Goal: Task Accomplishment & Management: Manage account settings

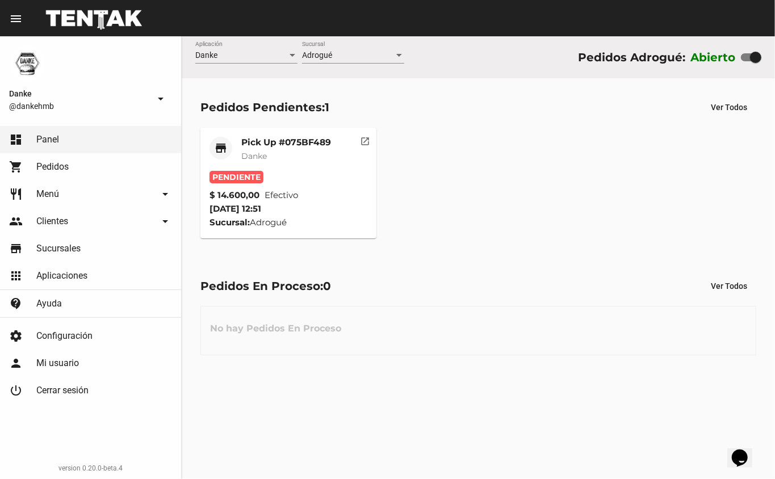
click at [261, 158] on span "Danke" at bounding box center [254, 156] width 26 height 10
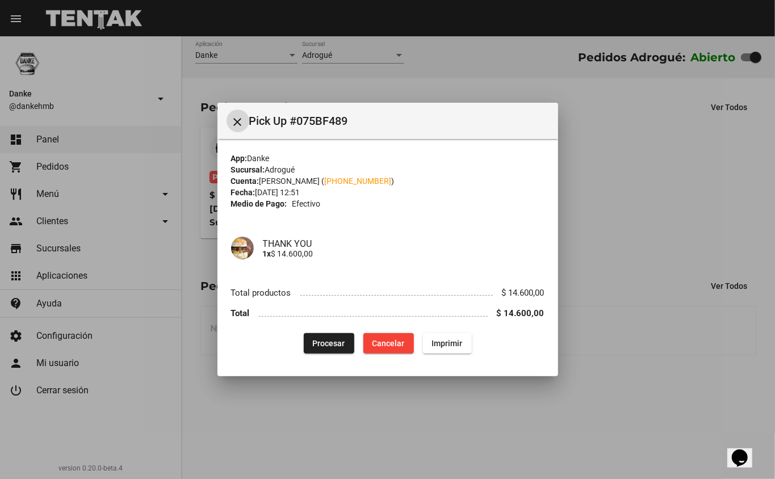
click at [321, 346] on span "Procesar" at bounding box center [329, 343] width 32 height 9
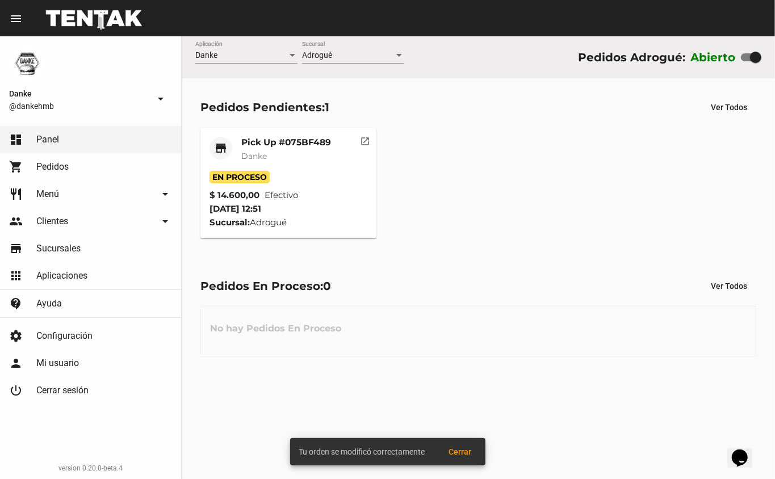
click at [275, 140] on mat-card-title "Pick Up #075BF489" at bounding box center [286, 142] width 90 height 11
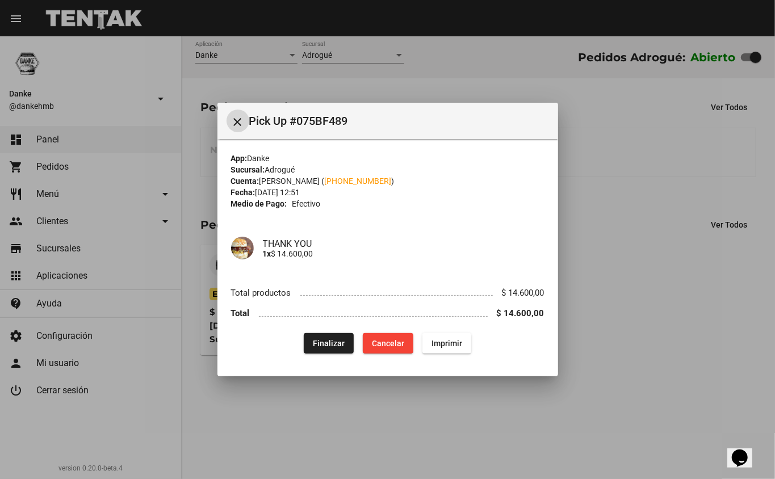
click at [649, 257] on div at bounding box center [387, 239] width 775 height 479
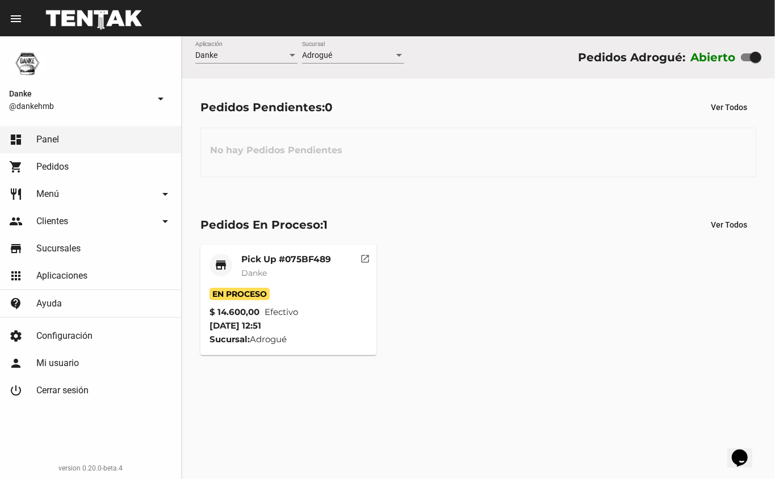
click at [258, 260] on mat-card-title "Pick Up #075BF489" at bounding box center [286, 259] width 90 height 11
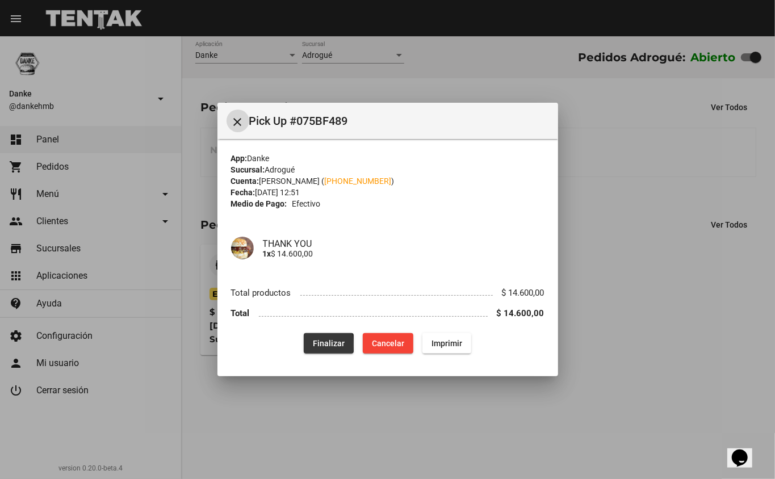
click at [313, 344] on button "Finalizar" at bounding box center [329, 343] width 50 height 20
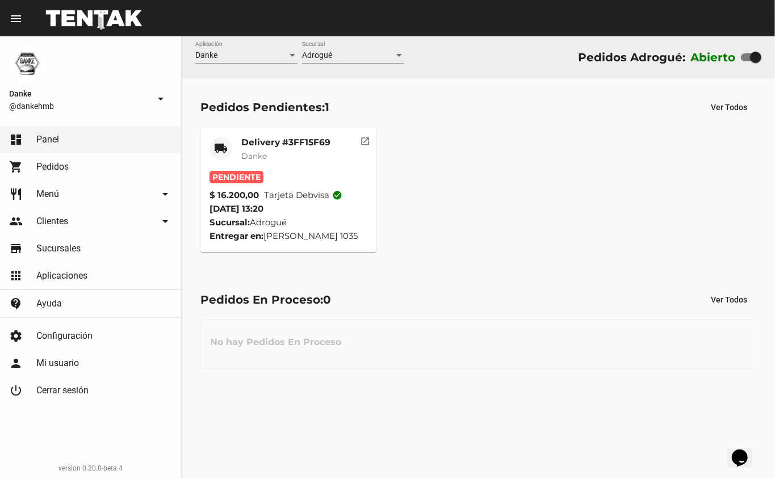
click at [253, 142] on mat-card-title "Delivery #3FF15F69" at bounding box center [285, 142] width 89 height 11
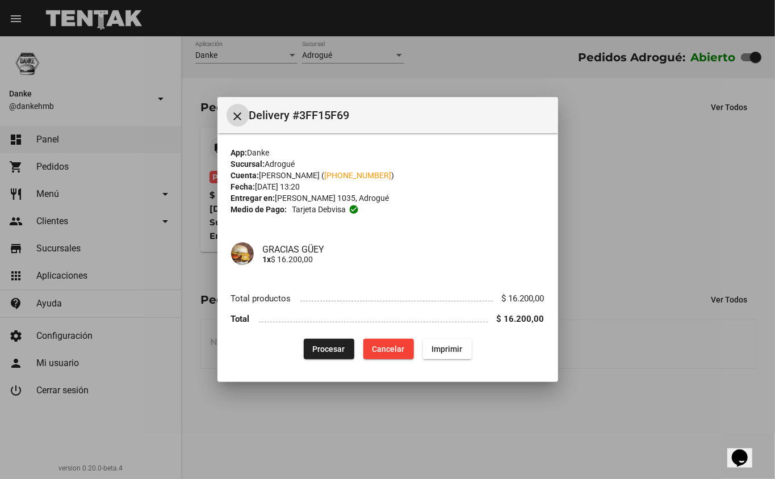
click at [307, 349] on button "Procesar" at bounding box center [329, 349] width 51 height 20
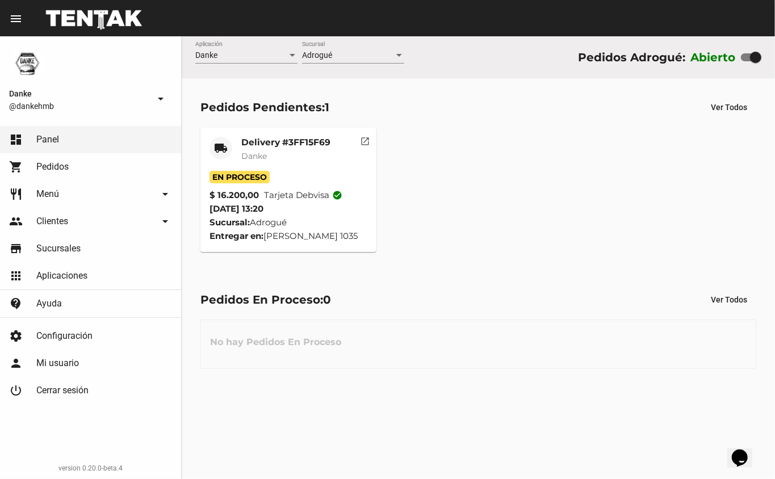
click at [244, 148] on div "Delivery #3FF15F69 Danke" at bounding box center [285, 154] width 89 height 34
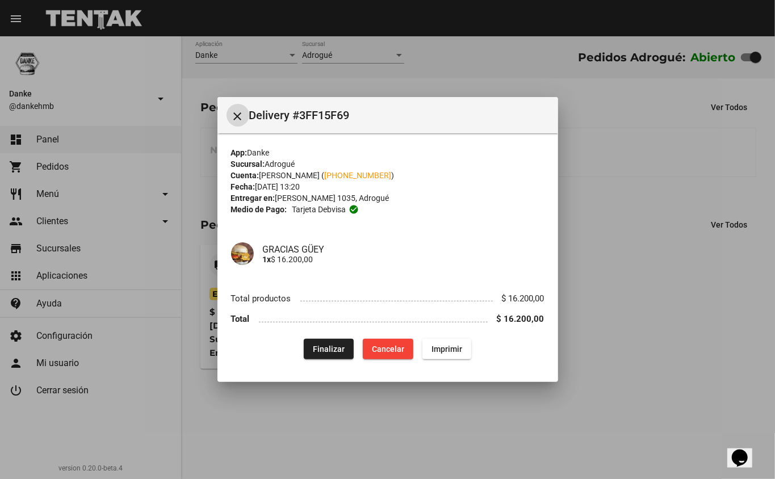
click at [640, 309] on div at bounding box center [387, 239] width 775 height 479
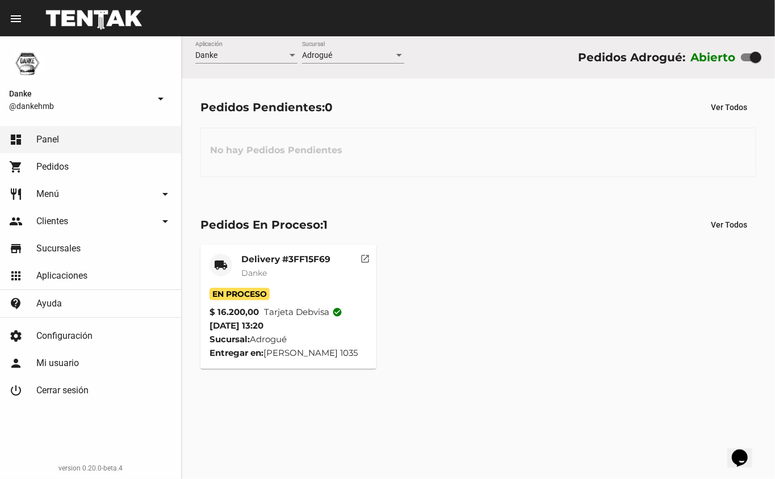
click at [48, 171] on span "Pedidos" at bounding box center [52, 166] width 32 height 11
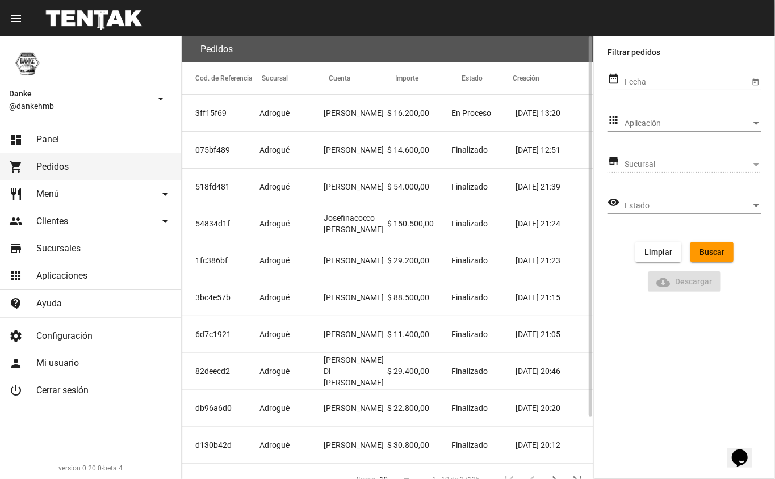
click at [355, 143] on mat-cell "[PERSON_NAME]" at bounding box center [356, 150] width 64 height 36
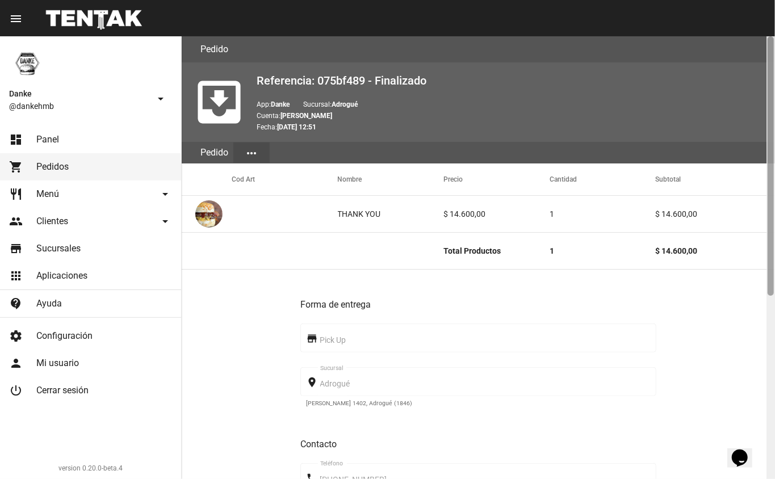
click at [770, 396] on div at bounding box center [770, 257] width 9 height 443
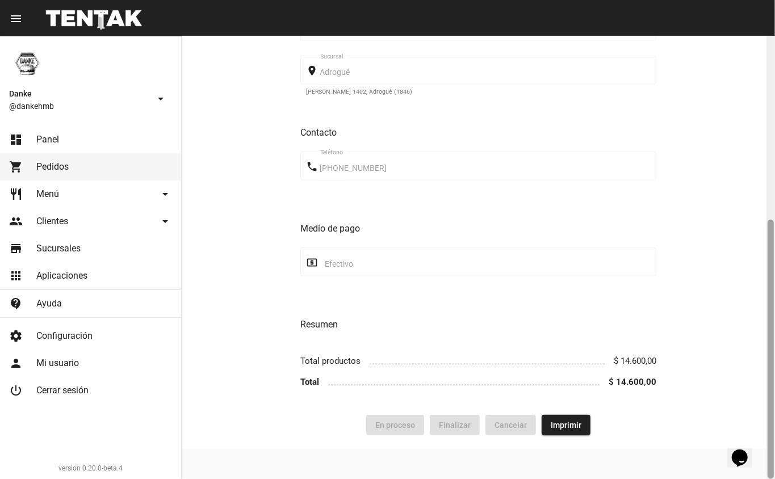
click at [771, 161] on div at bounding box center [770, 257] width 9 height 443
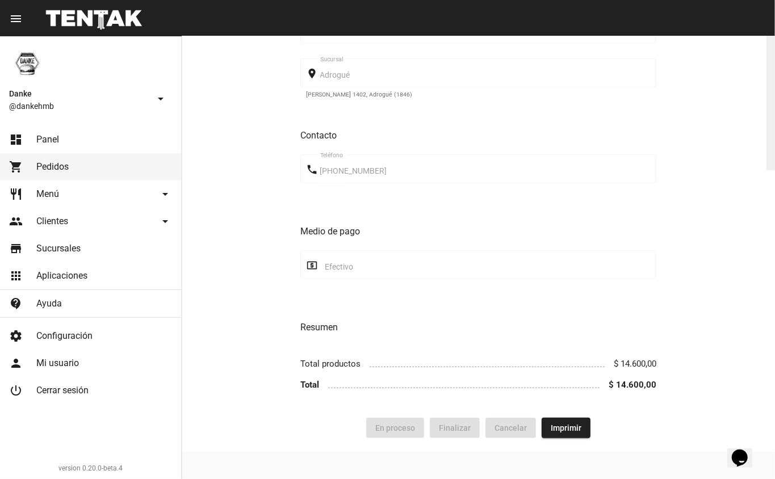
scroll to position [0, 0]
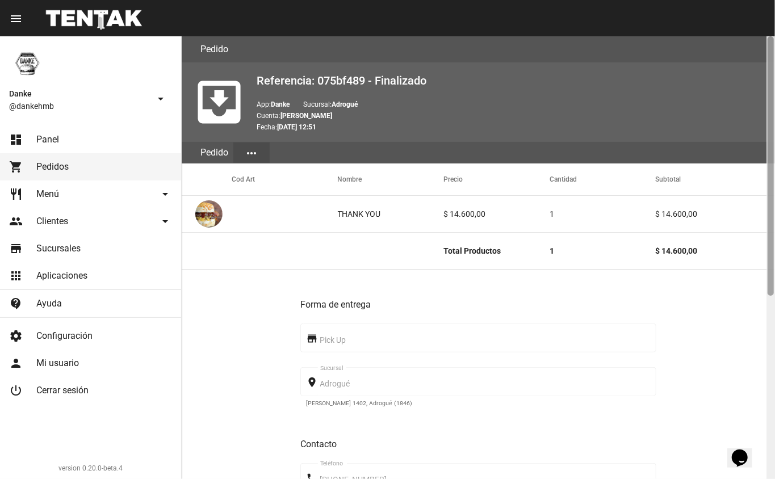
click at [770, 145] on div at bounding box center [771, 165] width 6 height 259
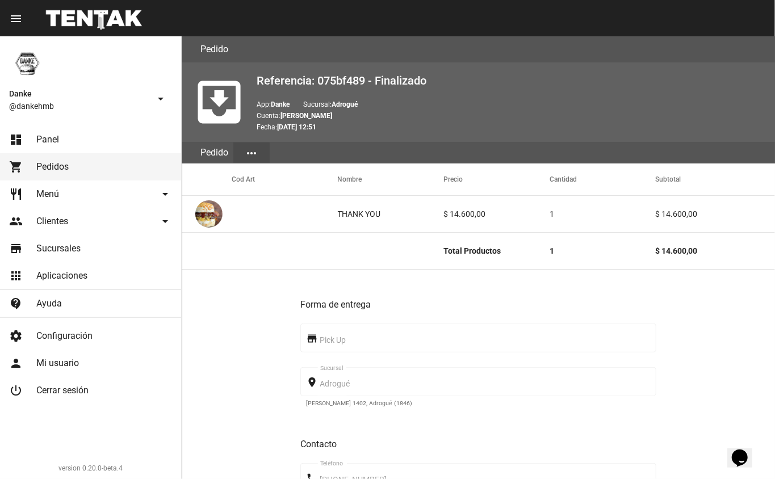
click at [24, 141] on link "dashboard Panel" at bounding box center [90, 139] width 181 height 27
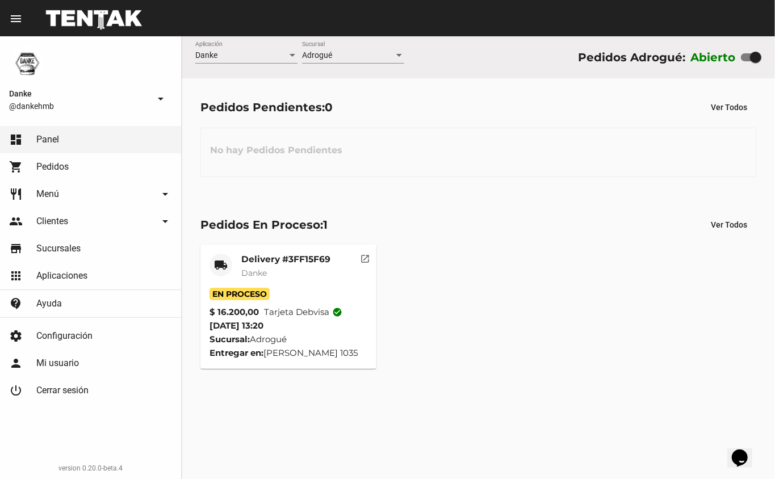
click at [266, 261] on mat-card-title "Delivery #3FF15F69" at bounding box center [285, 259] width 89 height 11
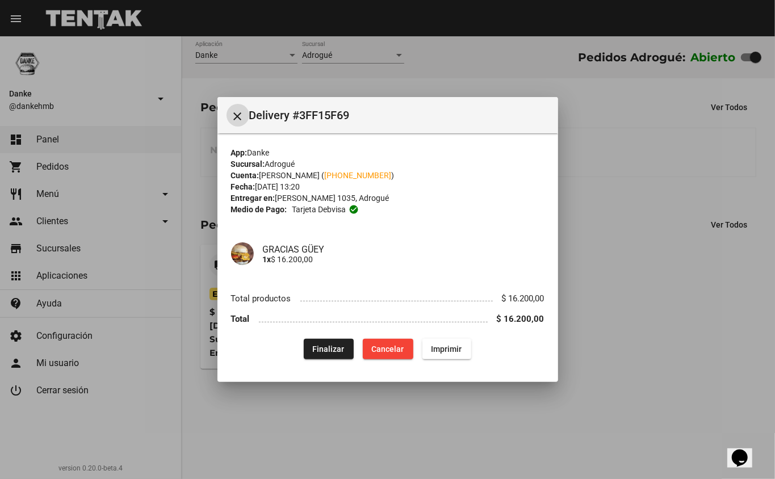
click at [320, 346] on span "Finalizar" at bounding box center [329, 349] width 32 height 9
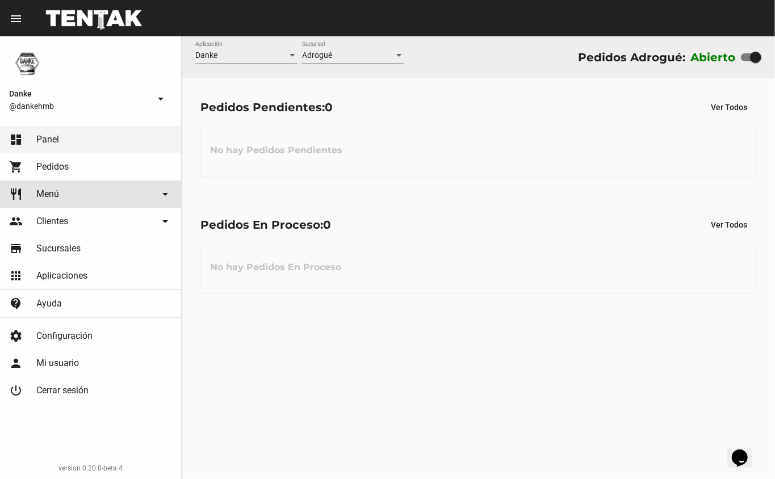
click at [41, 185] on link "restaurant Menú arrow_drop_down" at bounding box center [90, 194] width 181 height 27
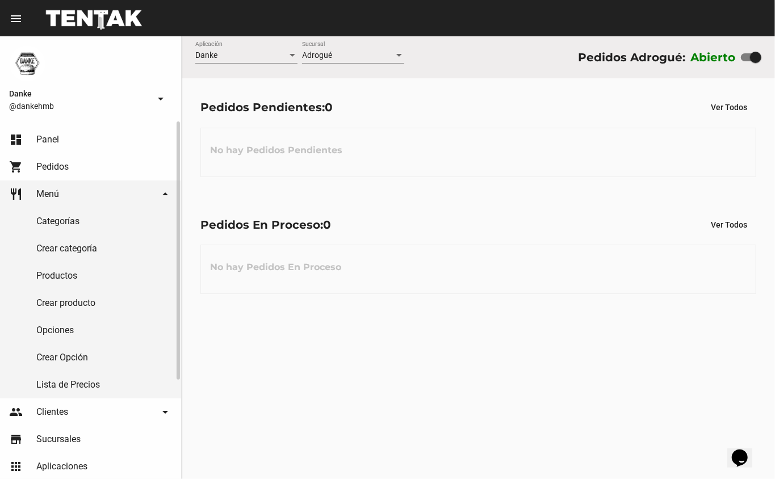
click at [39, 171] on span "Pedidos" at bounding box center [52, 166] width 32 height 11
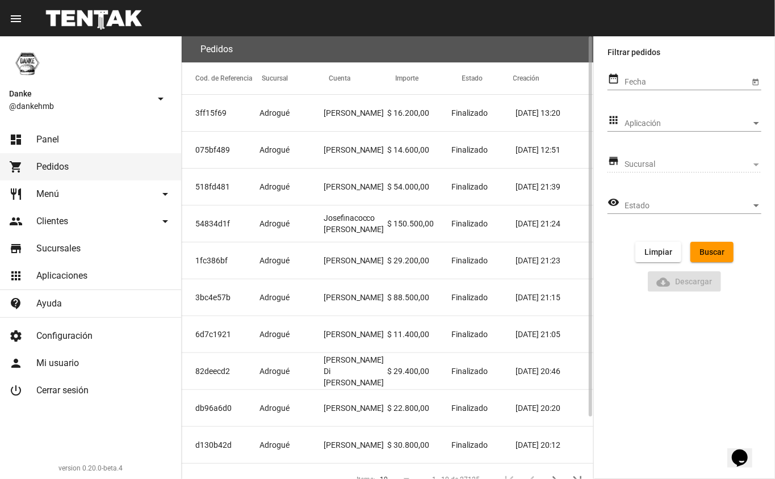
click at [296, 155] on mat-cell "Adrogué" at bounding box center [291, 150] width 64 height 36
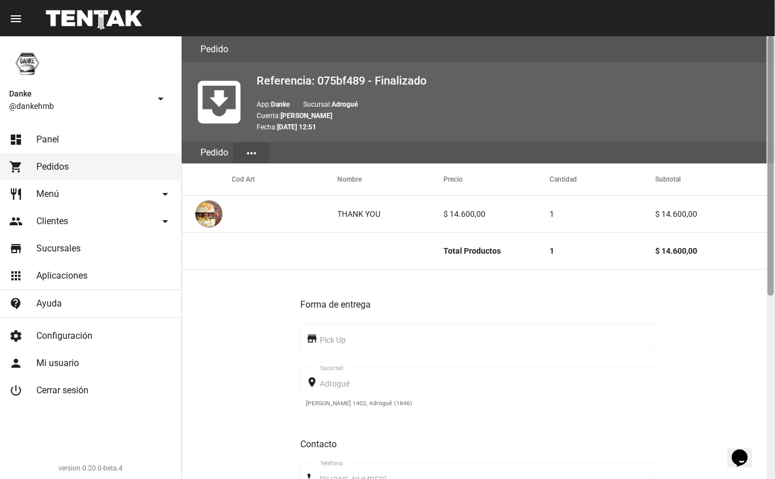
click at [769, 366] on div at bounding box center [770, 257] width 9 height 443
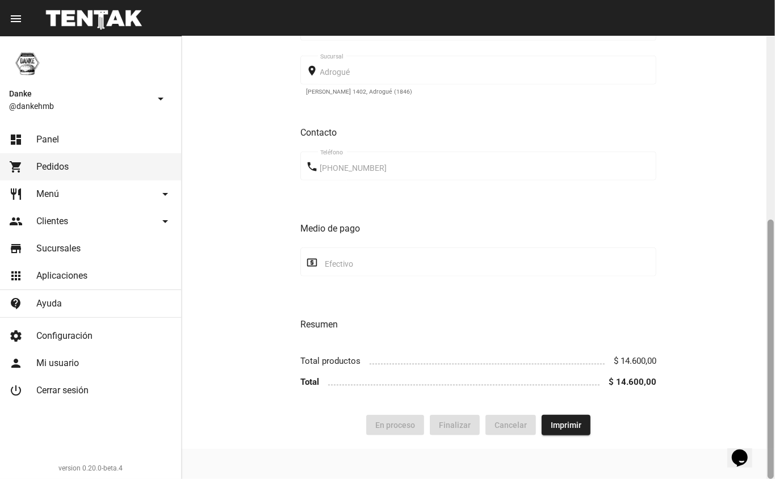
click at [770, 156] on div at bounding box center [770, 257] width 9 height 443
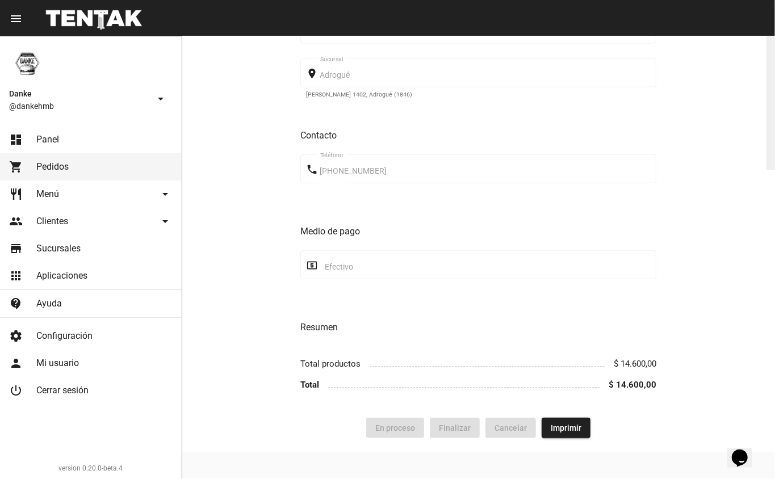
scroll to position [0, 0]
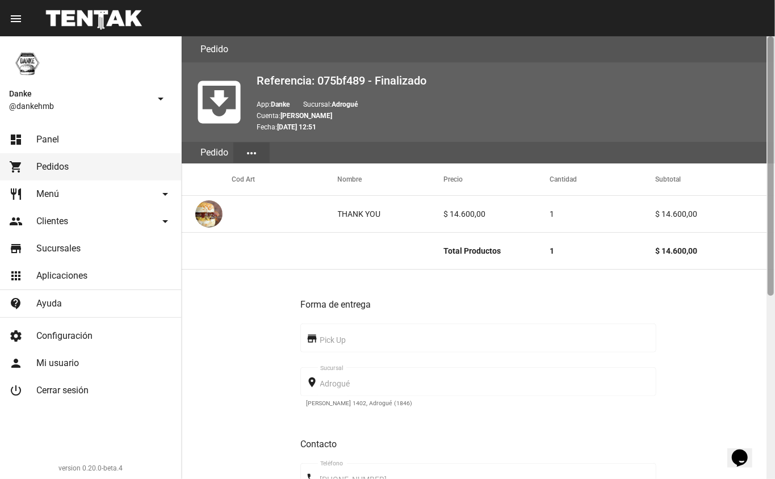
click at [770, 287] on div at bounding box center [771, 165] width 6 height 259
click at [766, 313] on div at bounding box center [770, 257] width 9 height 443
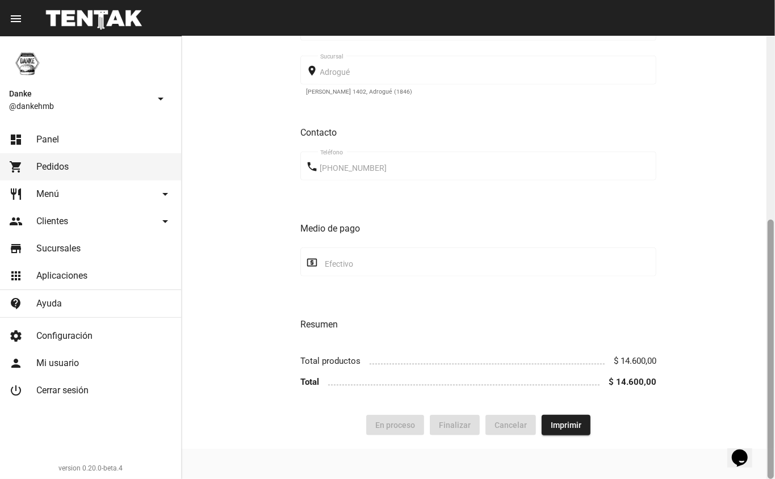
click at [769, 126] on div at bounding box center [770, 257] width 9 height 443
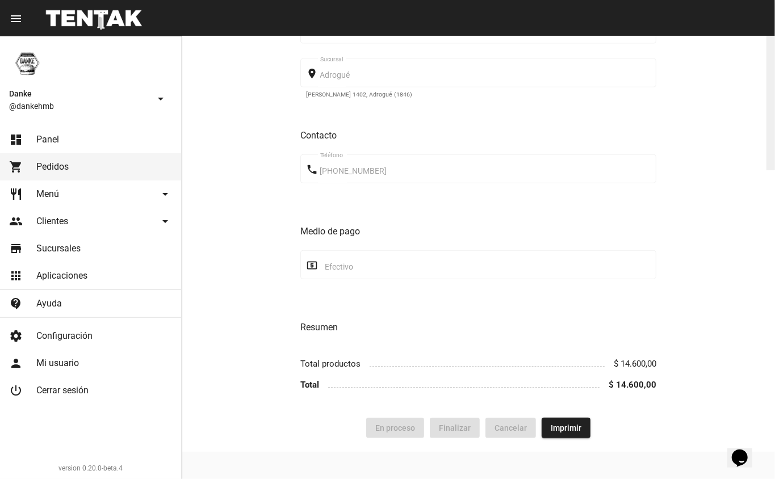
scroll to position [0, 0]
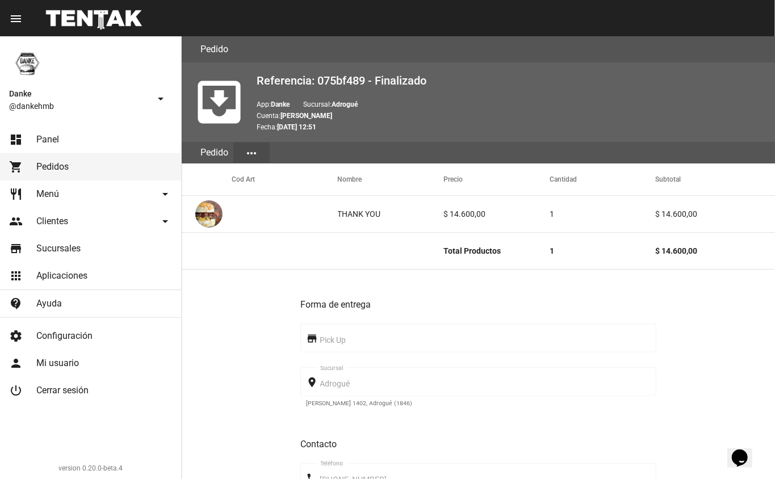
click at [253, 154] on mat-icon "more_horiz" at bounding box center [252, 153] width 14 height 14
click at [257, 209] on button "Pedido" at bounding box center [265, 208] width 64 height 27
click at [246, 153] on mat-icon "more_horiz" at bounding box center [252, 153] width 14 height 14
click at [246, 185] on button "Detalle" at bounding box center [265, 180] width 64 height 27
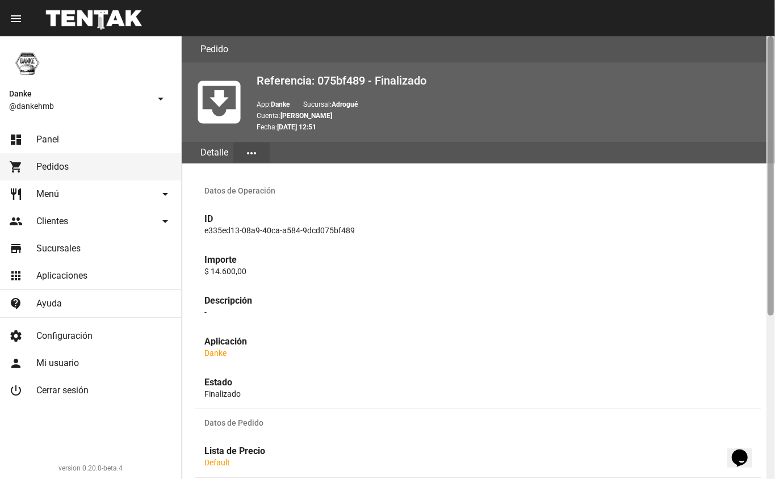
click at [771, 359] on div at bounding box center [770, 257] width 9 height 443
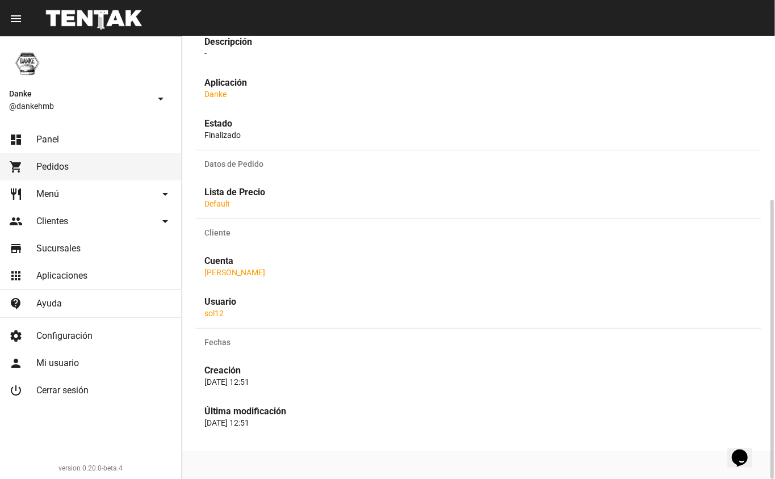
click at [309, 420] on p "[DATE] 12:51" at bounding box center [478, 422] width 548 height 11
click at [230, 375] on strong "Creación" at bounding box center [222, 370] width 36 height 11
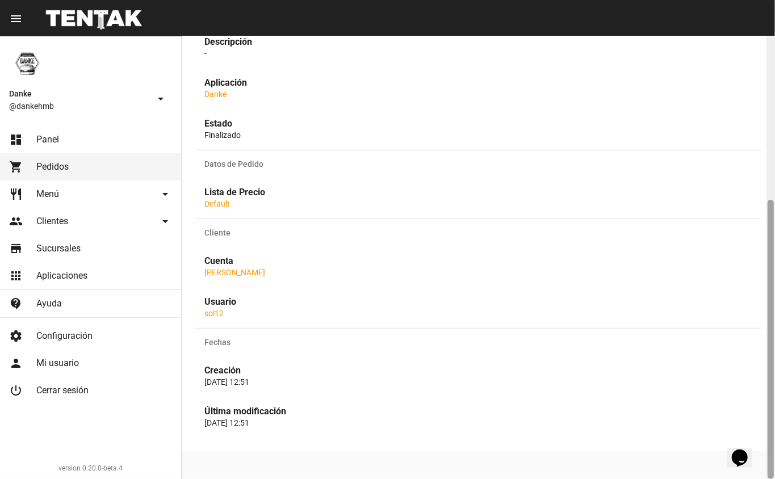
click at [773, 162] on div at bounding box center [770, 257] width 9 height 443
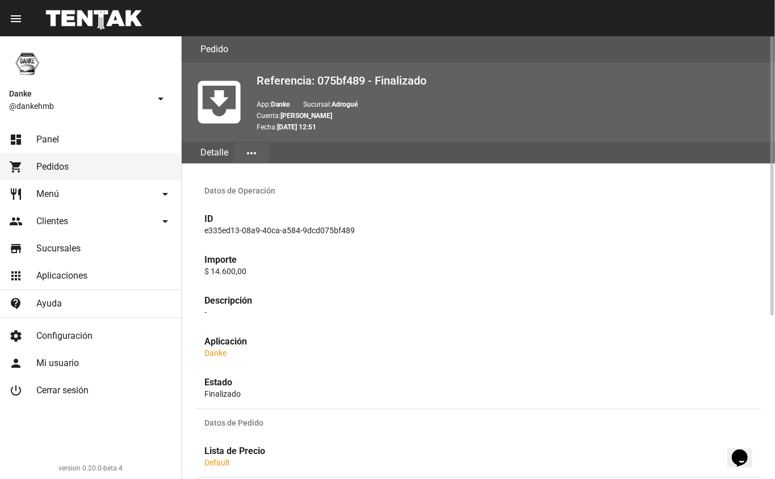
click at [253, 158] on mat-icon "more_horiz" at bounding box center [252, 153] width 14 height 14
click at [273, 221] on div "Detalle Pedido" at bounding box center [265, 195] width 64 height 64
click at [251, 152] on mat-icon "more_horiz" at bounding box center [252, 153] width 14 height 14
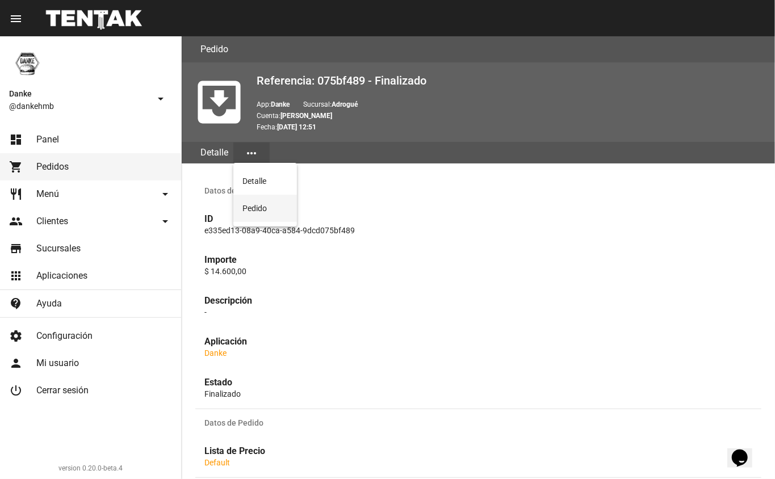
click at [253, 209] on button "Pedido" at bounding box center [265, 208] width 64 height 27
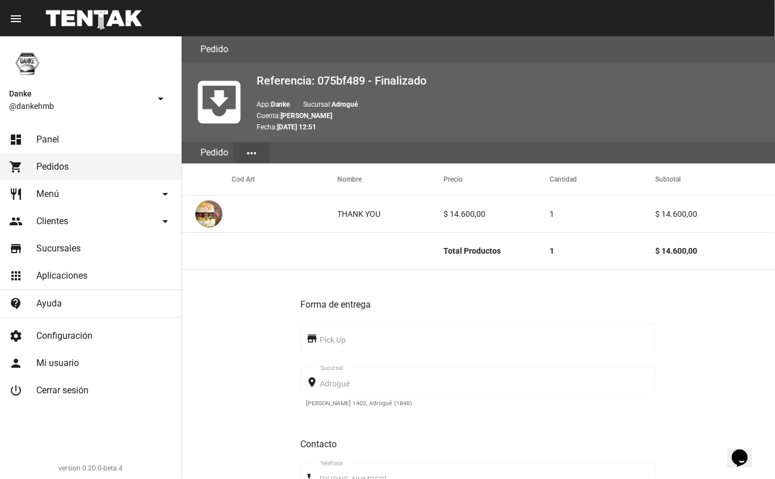
click at [44, 140] on span "Panel" at bounding box center [47, 139] width 23 height 11
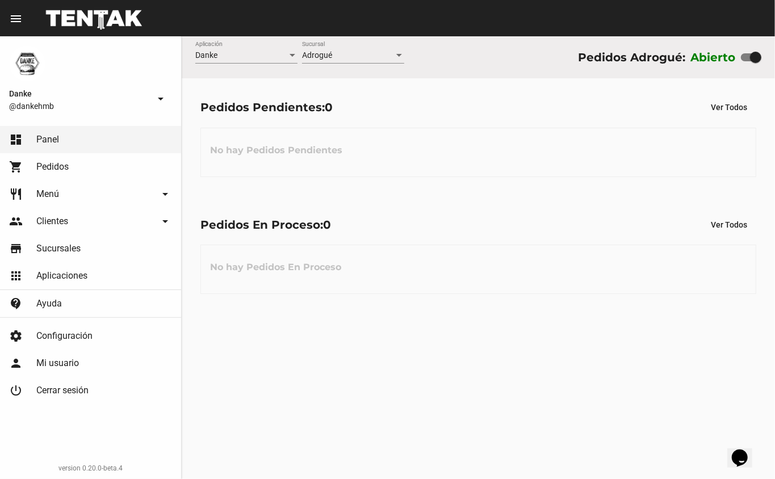
click at [53, 189] on span "Menú" at bounding box center [47, 193] width 23 height 11
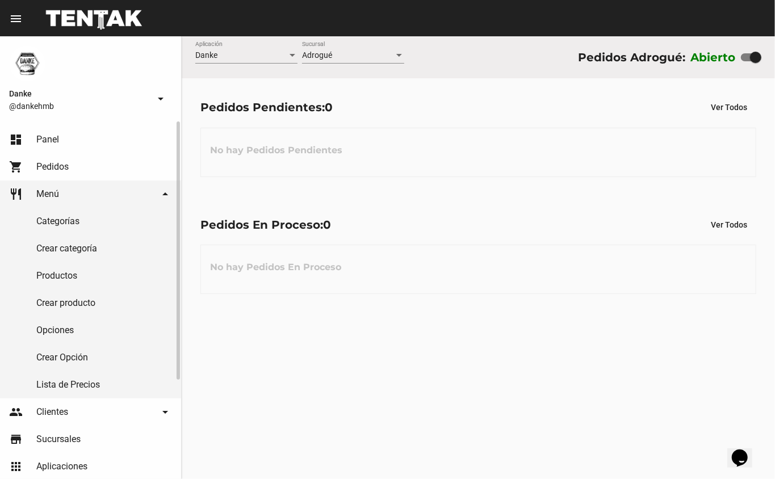
click at [50, 275] on link "Productos" at bounding box center [90, 275] width 181 height 27
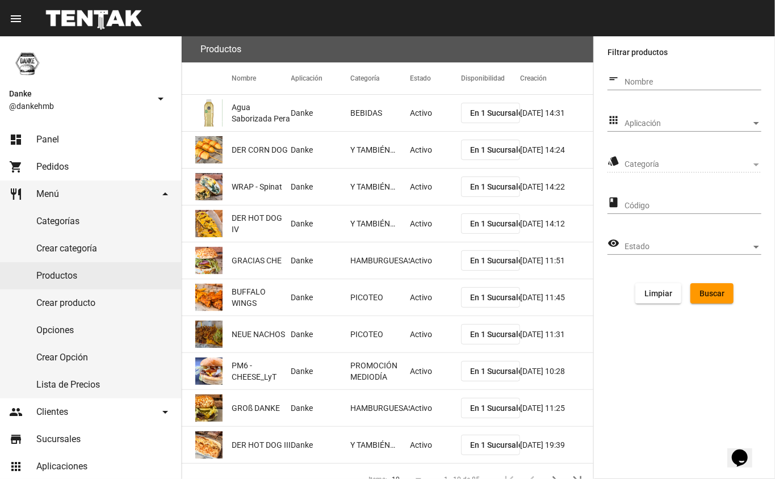
click at [638, 123] on span "Aplicación" at bounding box center [687, 123] width 127 height 9
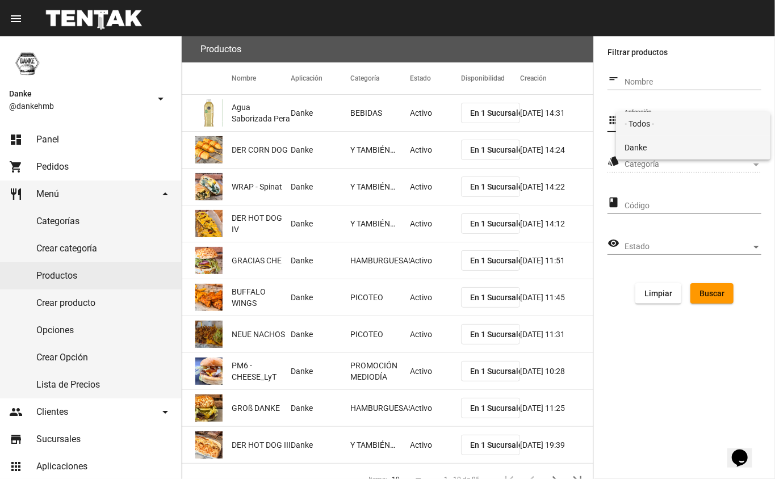
click at [630, 144] on span "Danke" at bounding box center [693, 148] width 137 height 24
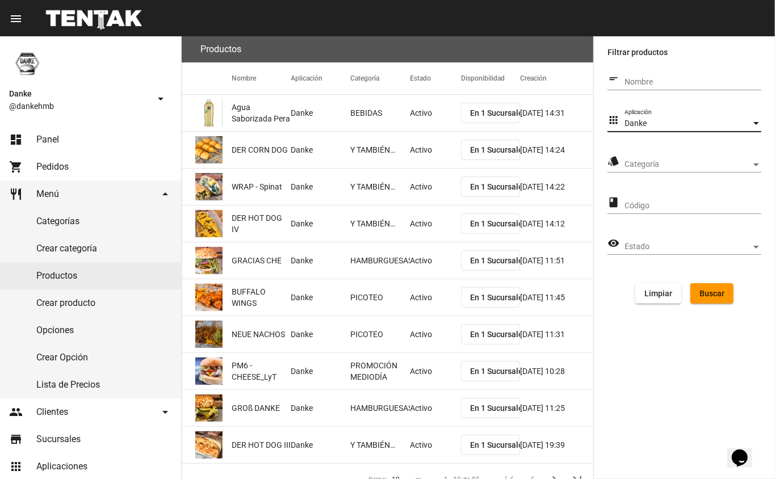
click at [629, 160] on span "Categoría" at bounding box center [687, 164] width 127 height 9
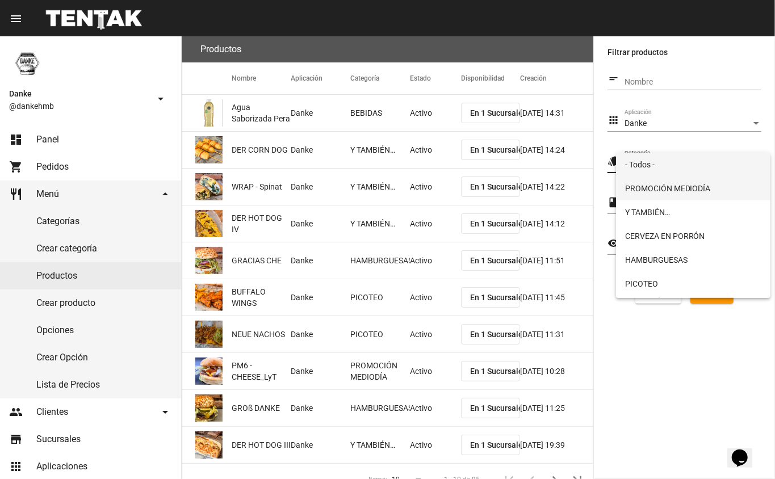
click at [629, 178] on span "PROMOCIÓN MEDIODÍA" at bounding box center [693, 189] width 137 height 24
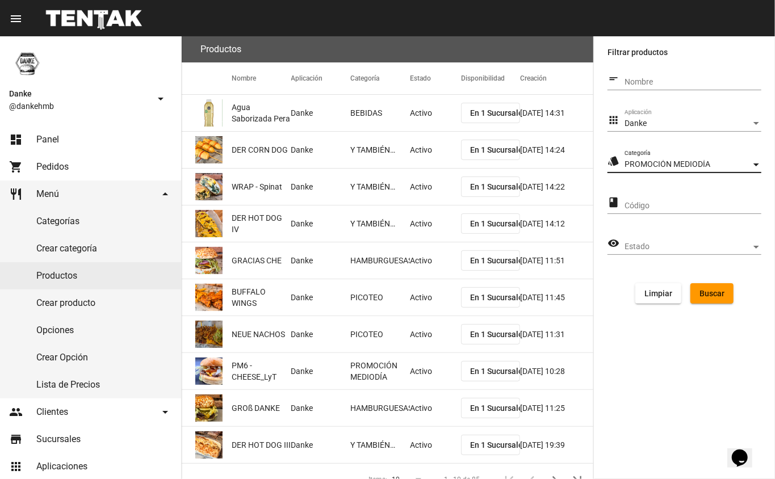
click at [706, 287] on button "Buscar" at bounding box center [711, 293] width 43 height 20
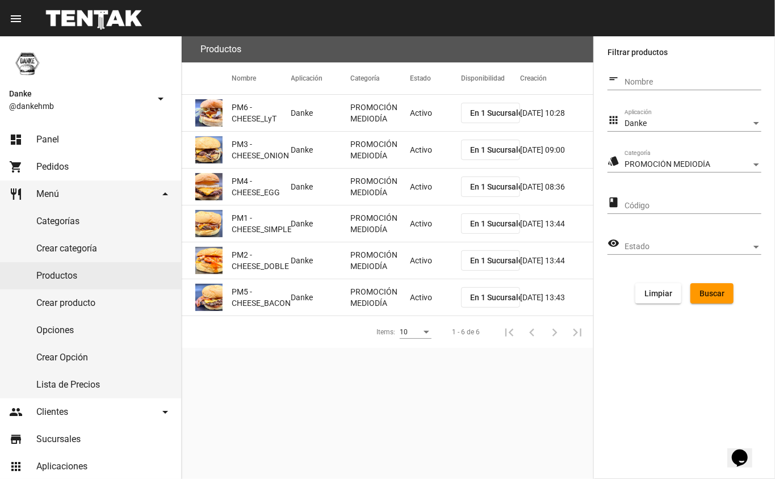
click at [410, 119] on mat-cell "Activo" at bounding box center [435, 113] width 51 height 36
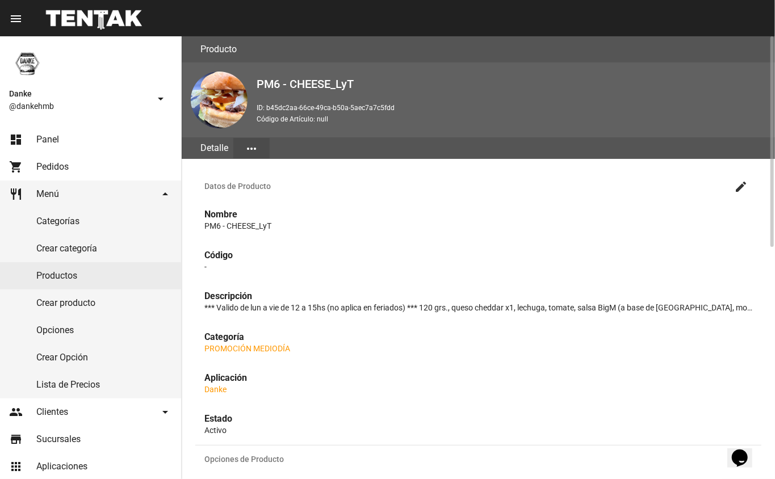
click at [737, 189] on mat-icon "create" at bounding box center [741, 187] width 14 height 14
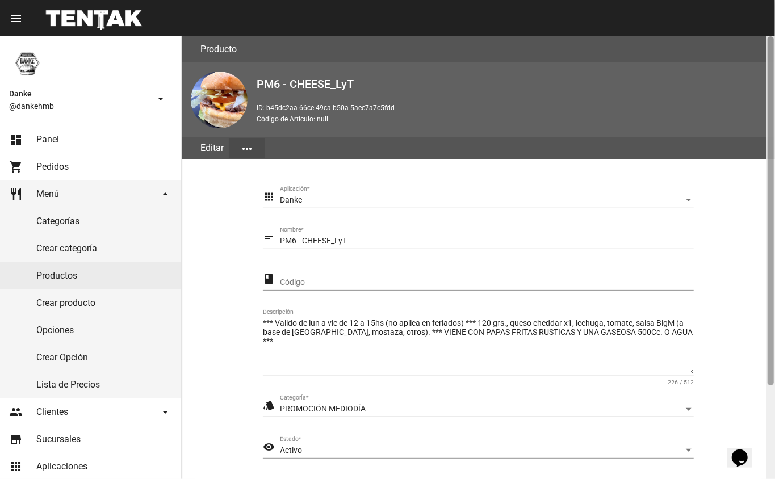
click at [766, 407] on div at bounding box center [770, 257] width 9 height 443
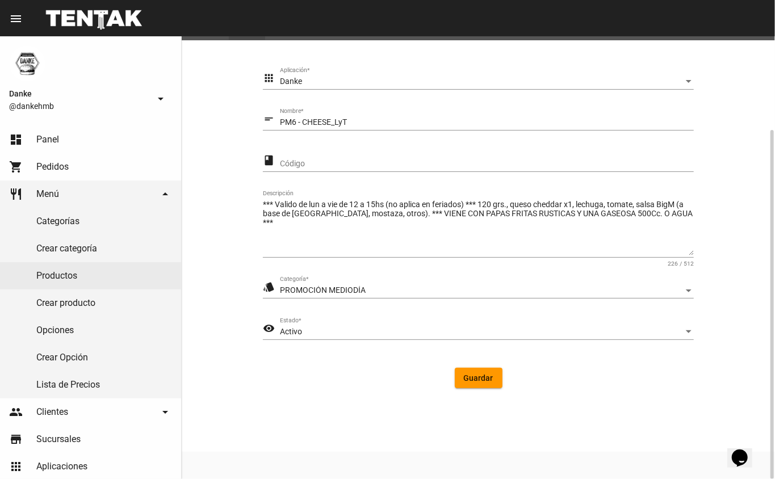
click at [307, 330] on div "Activo" at bounding box center [482, 332] width 404 height 9
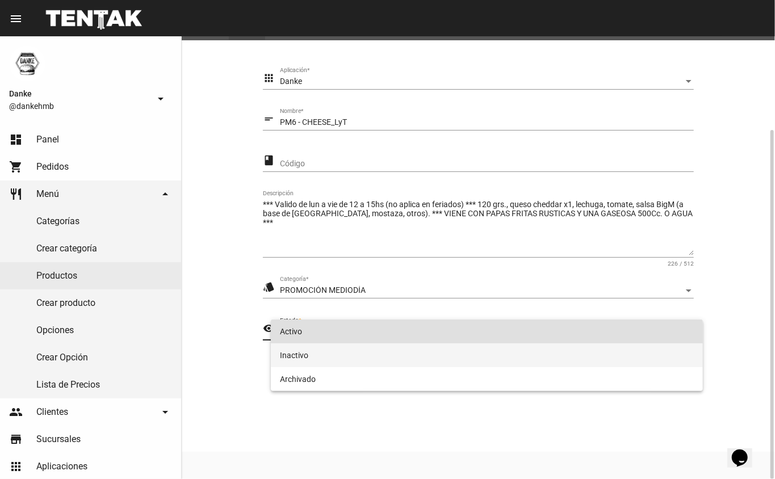
click at [287, 358] on span "Inactivo" at bounding box center [487, 355] width 414 height 24
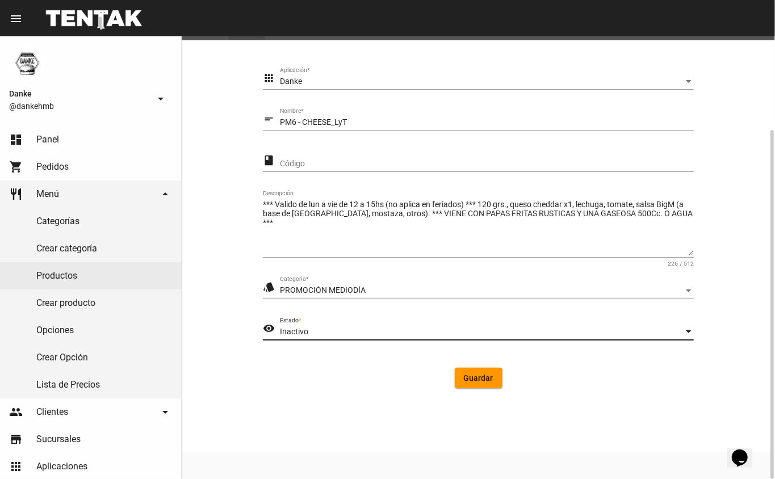
click at [477, 380] on span "Guardar" at bounding box center [479, 378] width 30 height 9
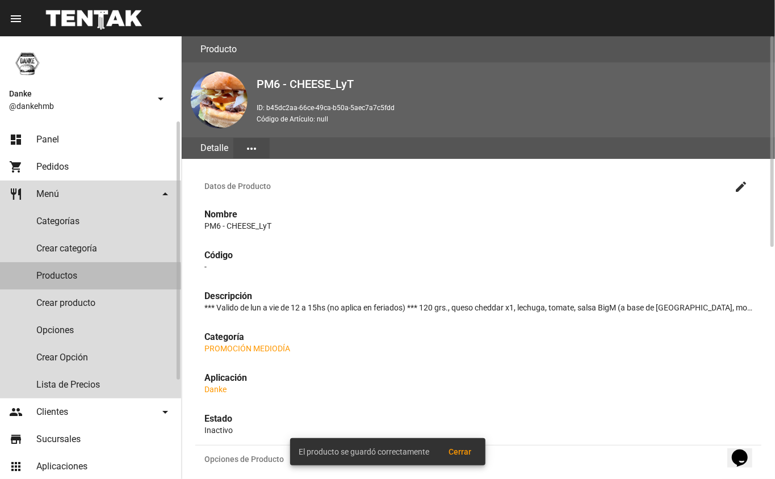
click at [51, 278] on link "Productos" at bounding box center [90, 275] width 181 height 27
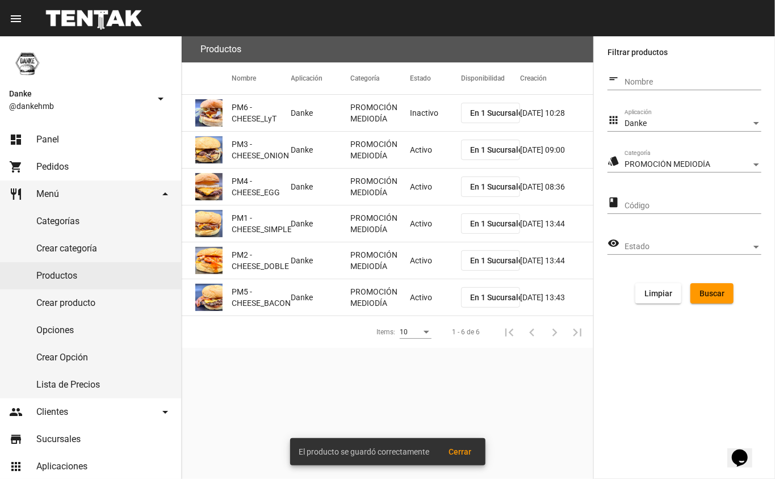
click at [425, 156] on mat-cell "Activo" at bounding box center [435, 150] width 51 height 36
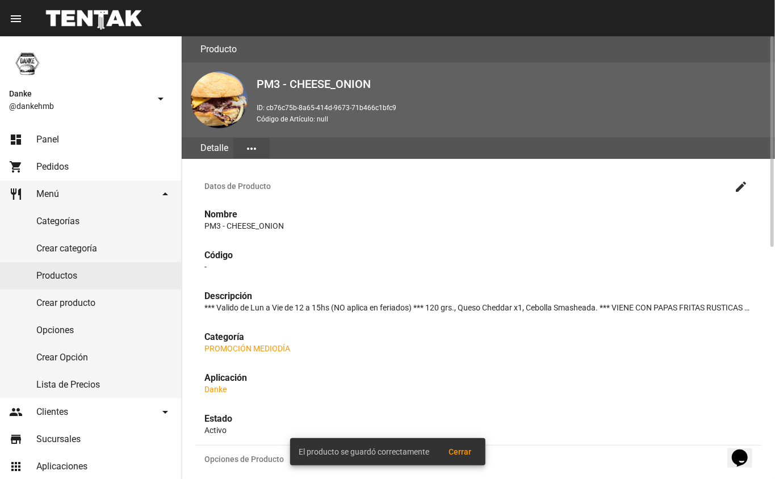
click at [741, 186] on mat-icon "create" at bounding box center [741, 187] width 14 height 14
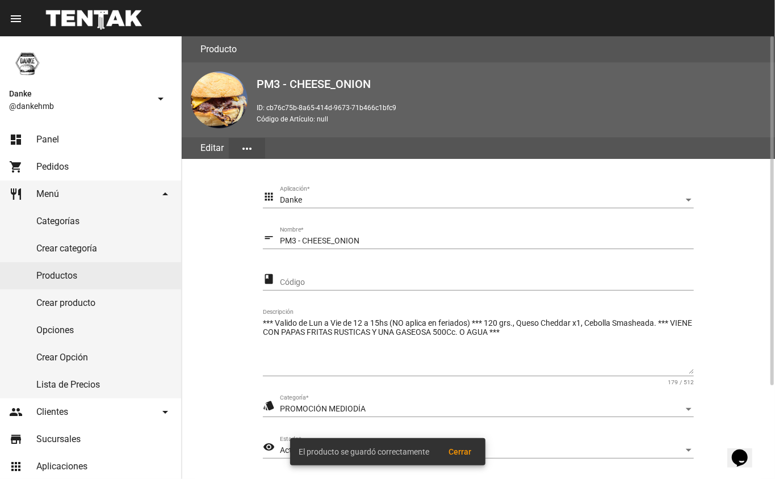
click at [754, 409] on section "apps Danke Aplicación * short_text PM3 - CHEESE_ONION Nombre * class Código ***…" at bounding box center [478, 352] width 566 height 358
click at [283, 450] on div "El producto se guardó correctamente Cerrar" at bounding box center [387, 452] width 223 height 55
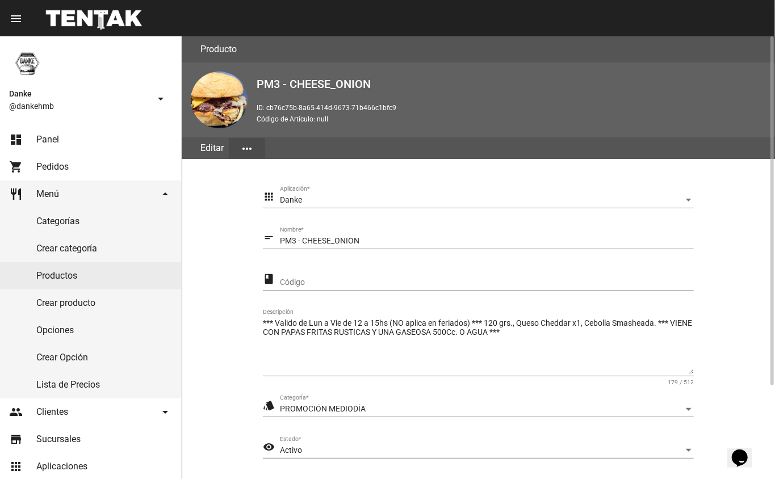
click at [305, 446] on div "Activo" at bounding box center [482, 450] width 404 height 9
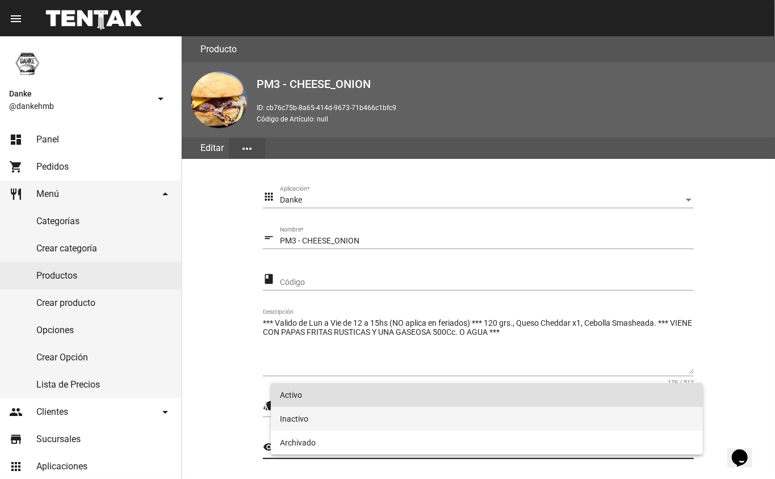
click at [296, 414] on span "Inactivo" at bounding box center [487, 419] width 414 height 24
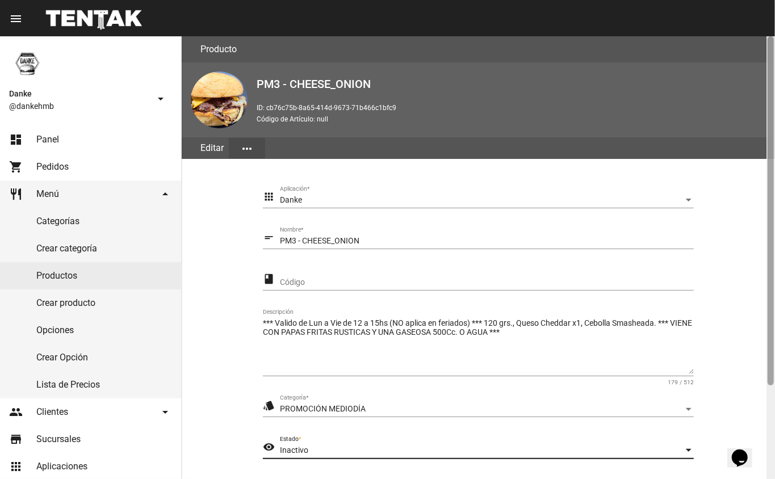
click at [770, 400] on div at bounding box center [770, 257] width 9 height 443
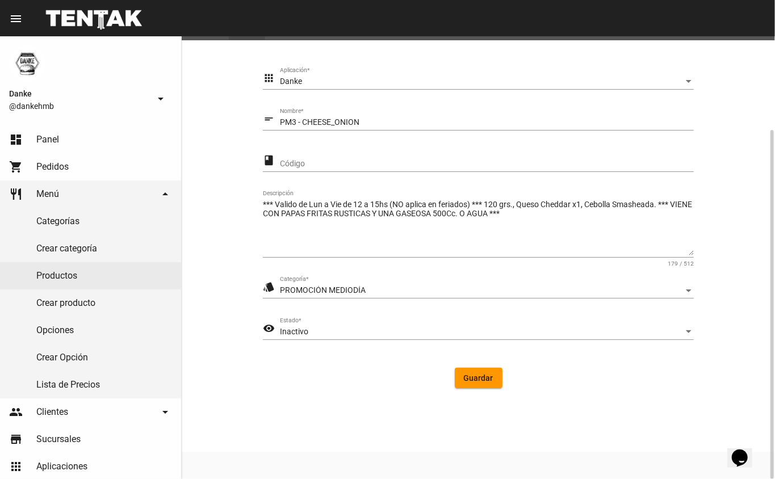
click at [475, 377] on span "Guardar" at bounding box center [479, 378] width 30 height 9
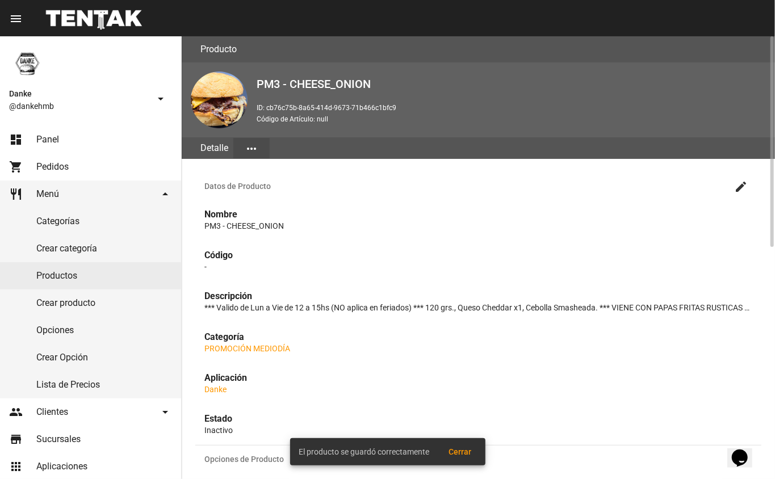
click at [49, 278] on link "Productos" at bounding box center [90, 275] width 181 height 27
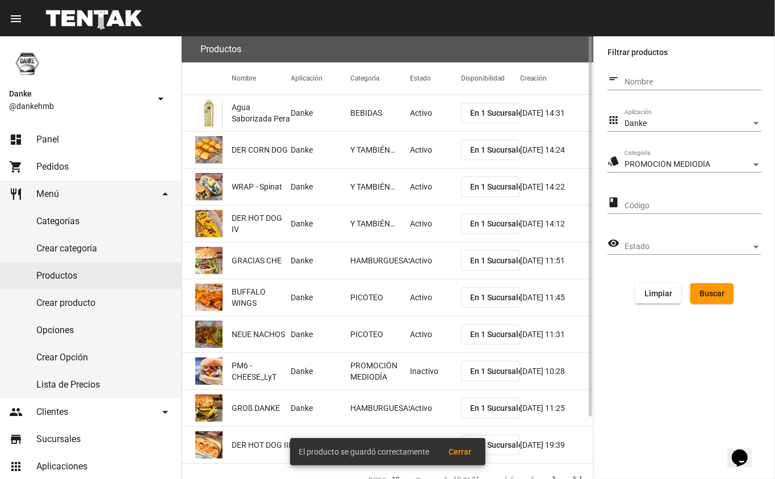
click at [707, 290] on span "Buscar" at bounding box center [711, 293] width 25 height 9
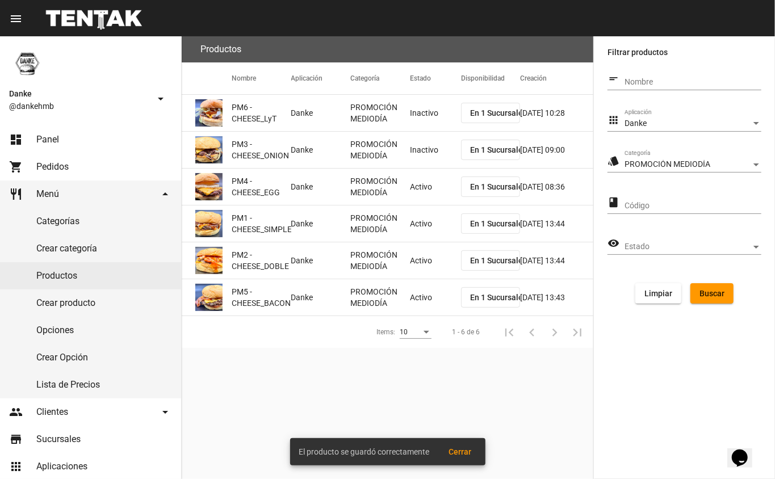
click at [407, 189] on mat-cell "PROMOCIÓN MEDIODÍA" at bounding box center [380, 187] width 60 height 36
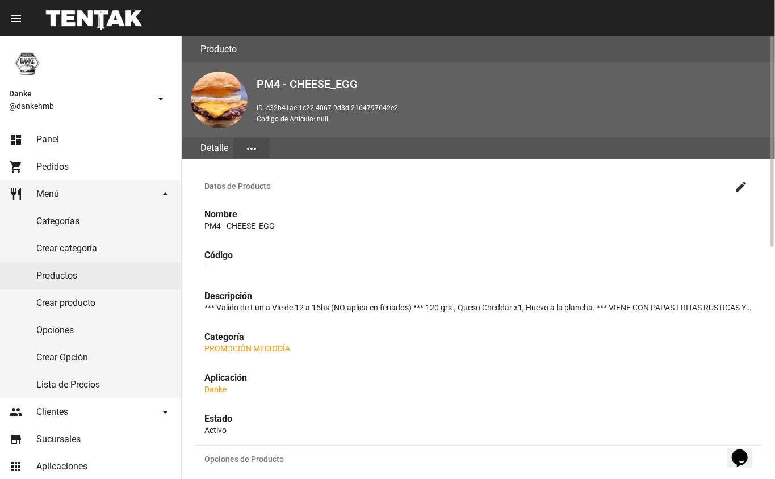
click at [738, 187] on mat-icon "create" at bounding box center [741, 187] width 14 height 14
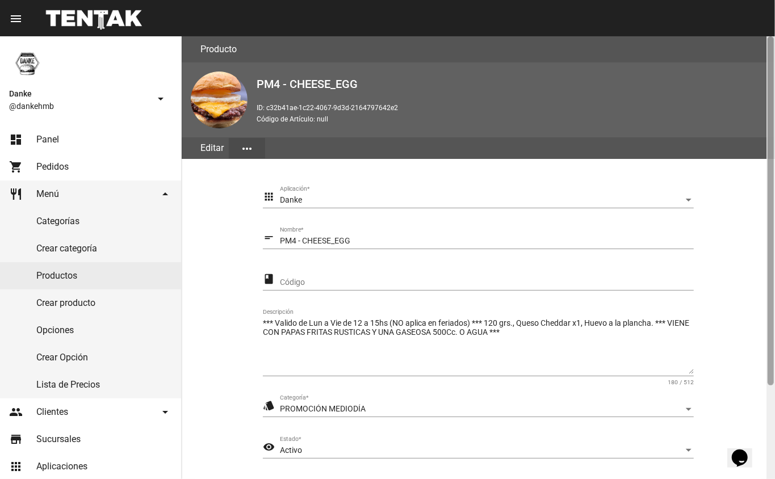
click at [770, 412] on div at bounding box center [770, 257] width 9 height 443
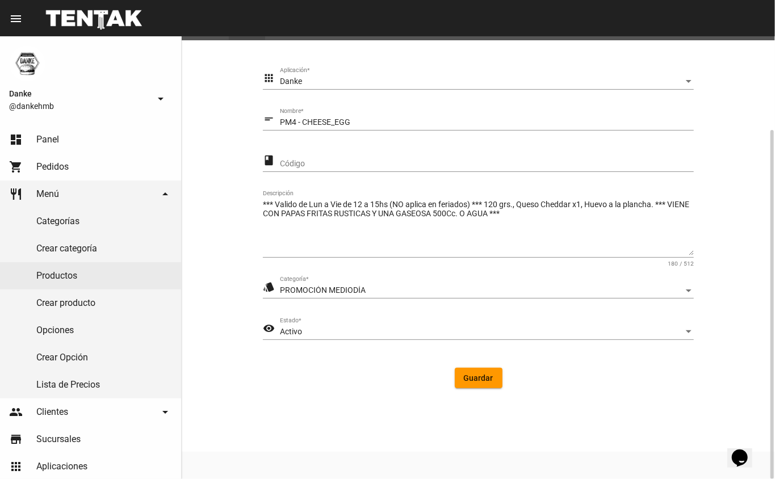
click at [372, 332] on div "Activo" at bounding box center [482, 332] width 404 height 9
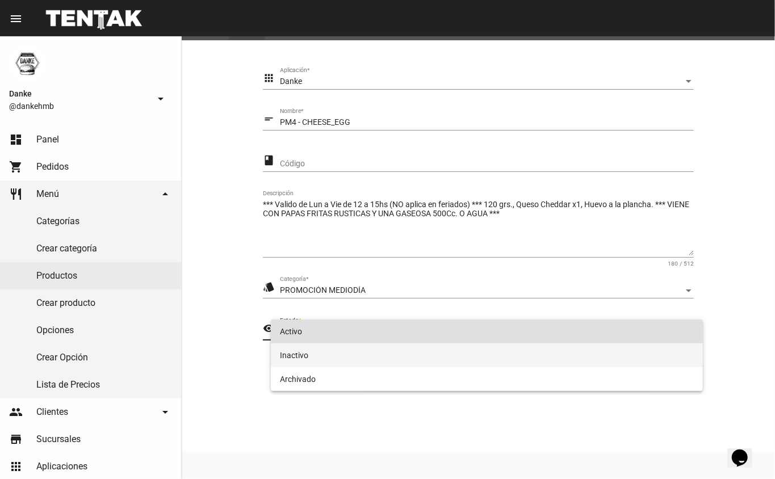
click at [294, 359] on span "Inactivo" at bounding box center [487, 355] width 414 height 24
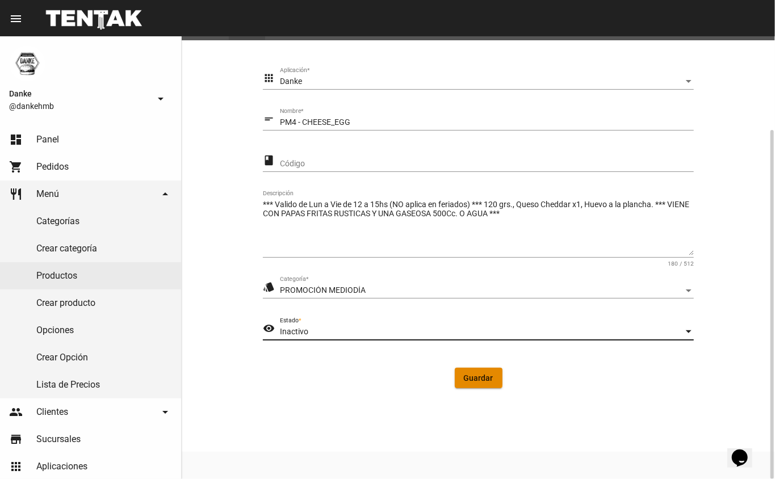
click at [469, 374] on span "Guardar" at bounding box center [479, 378] width 30 height 9
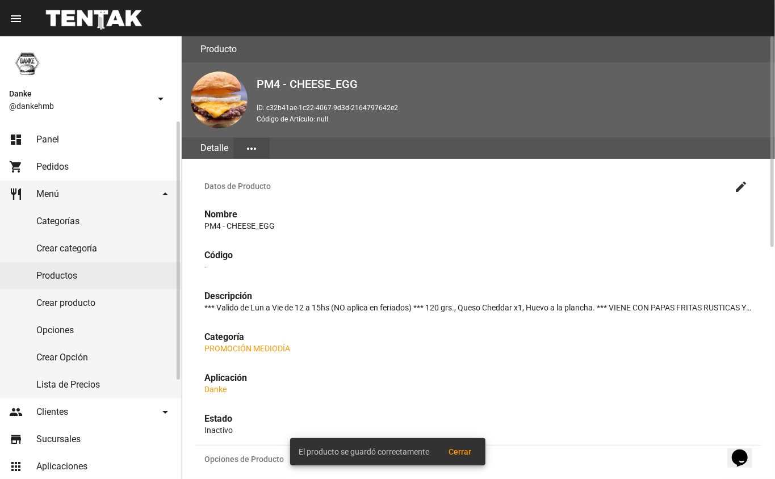
click at [51, 277] on link "Productos" at bounding box center [90, 275] width 181 height 27
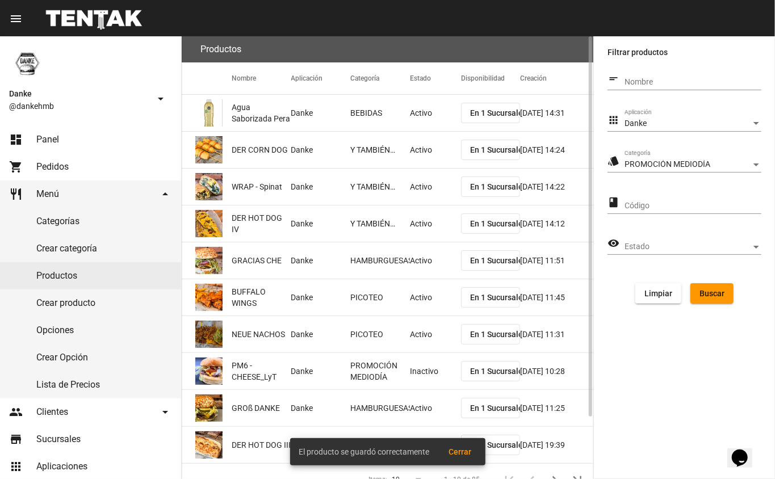
click at [704, 289] on span "Buscar" at bounding box center [711, 293] width 25 height 9
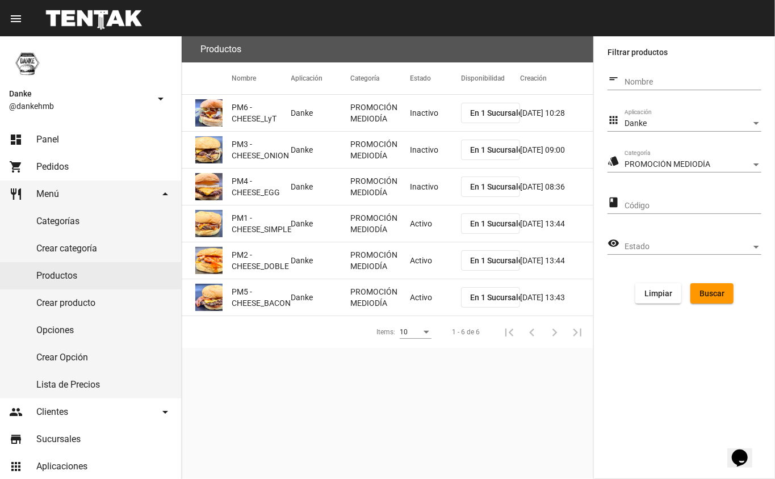
click at [418, 238] on mat-cell "Activo" at bounding box center [435, 224] width 51 height 36
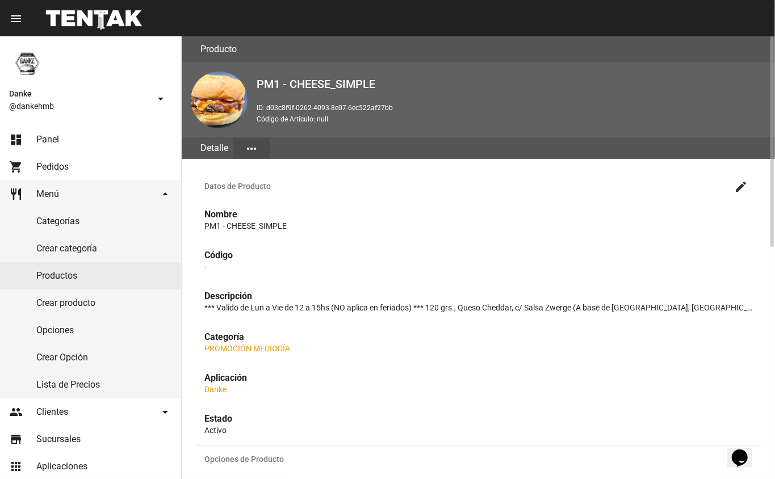
click at [739, 185] on mat-icon "create" at bounding box center [741, 187] width 14 height 14
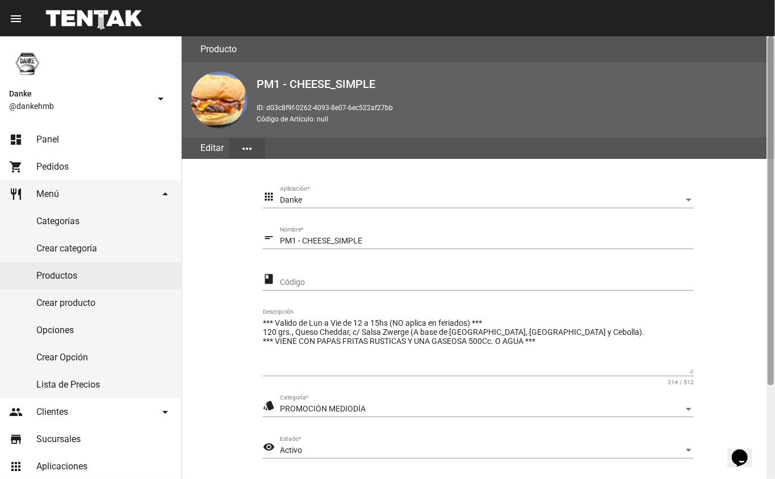
click at [770, 416] on div at bounding box center [770, 257] width 9 height 443
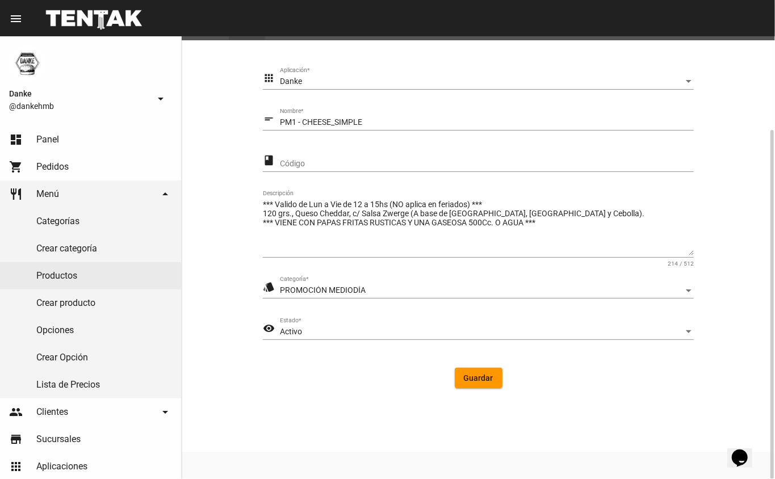
click at [382, 334] on div "Activo" at bounding box center [482, 332] width 404 height 9
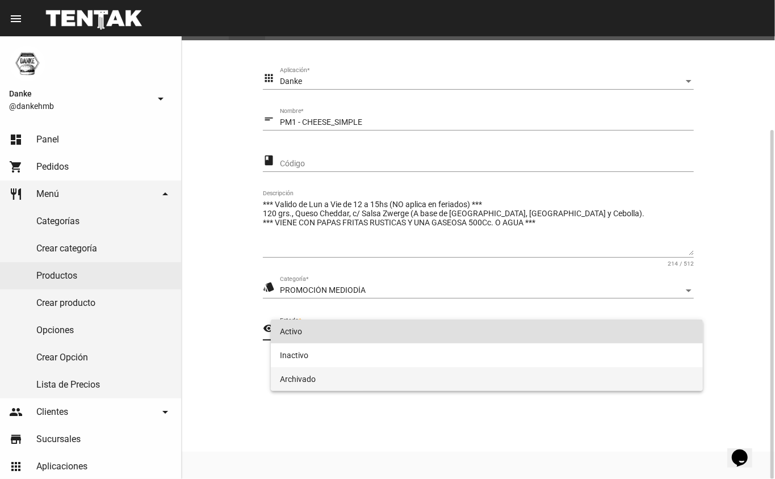
click at [341, 374] on span "Archivado" at bounding box center [487, 379] width 414 height 24
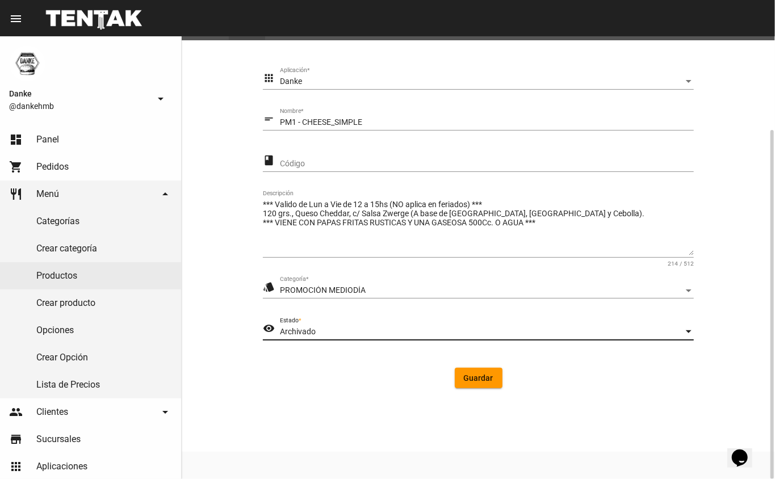
click at [459, 379] on button "Guardar" at bounding box center [479, 378] width 48 height 20
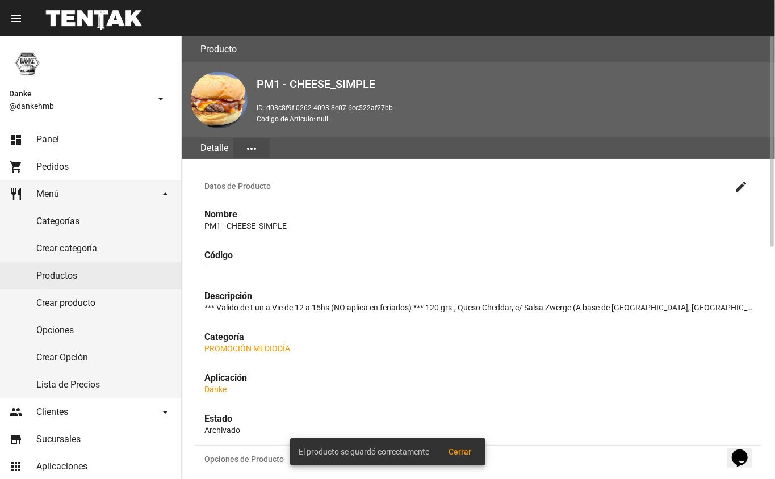
click at [224, 427] on p "Archivado" at bounding box center [478, 430] width 548 height 11
click at [740, 185] on mat-icon "create" at bounding box center [741, 187] width 14 height 14
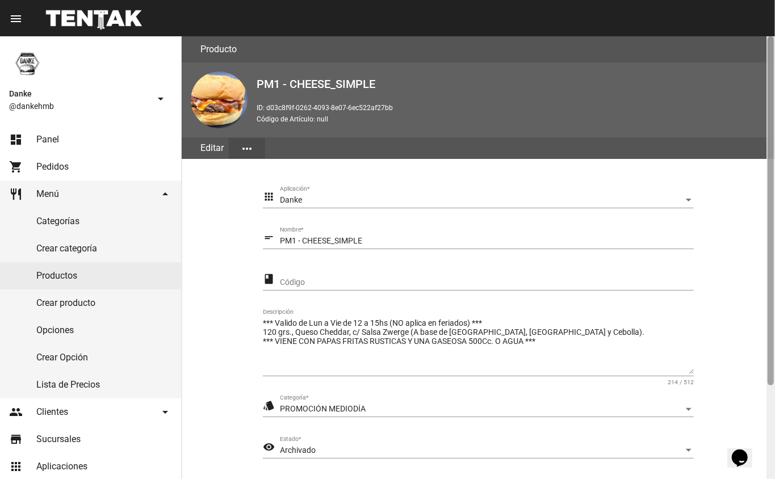
click at [769, 405] on div at bounding box center [770, 257] width 9 height 443
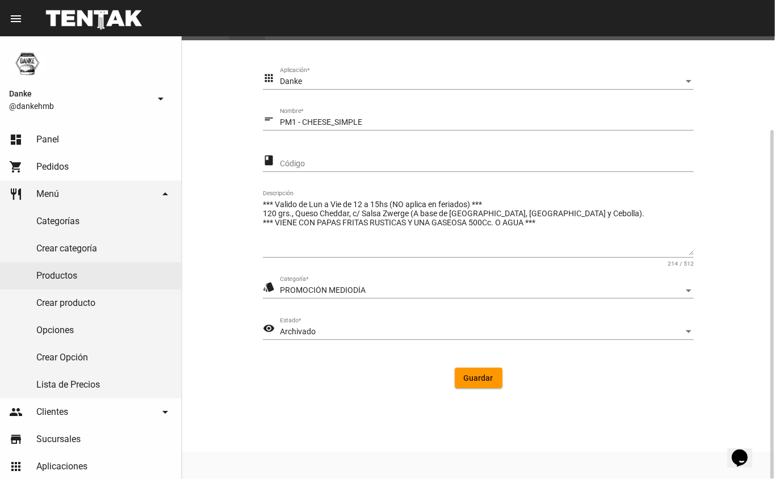
click at [294, 332] on span "Archivado" at bounding box center [298, 331] width 36 height 9
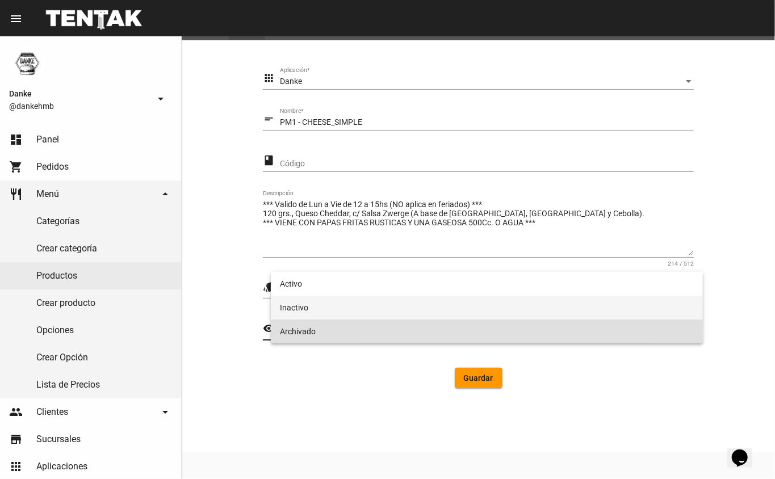
click at [287, 307] on span "Inactivo" at bounding box center [487, 308] width 414 height 24
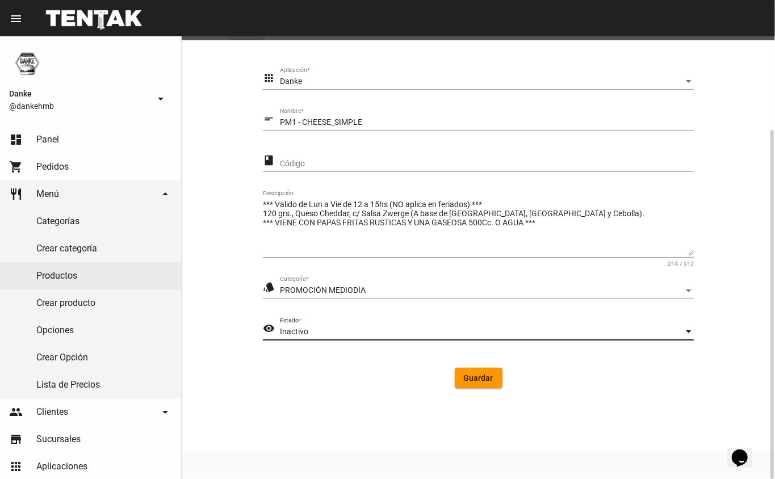
click at [480, 378] on span "Guardar" at bounding box center [479, 378] width 30 height 9
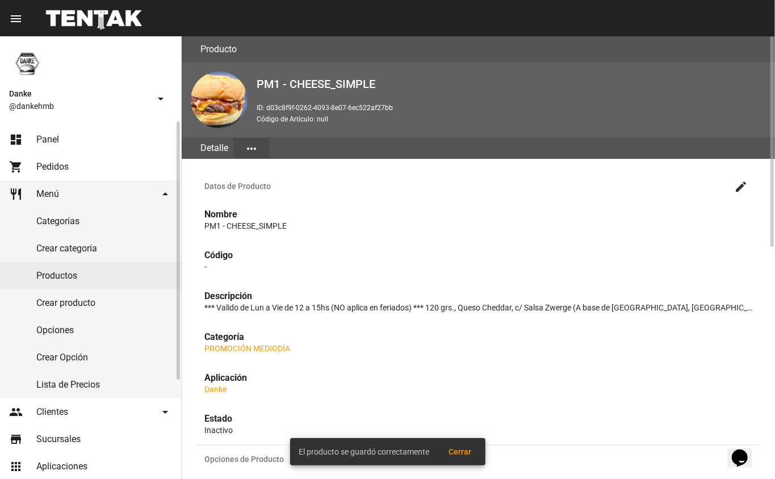
click at [41, 277] on link "Productos" at bounding box center [90, 275] width 181 height 27
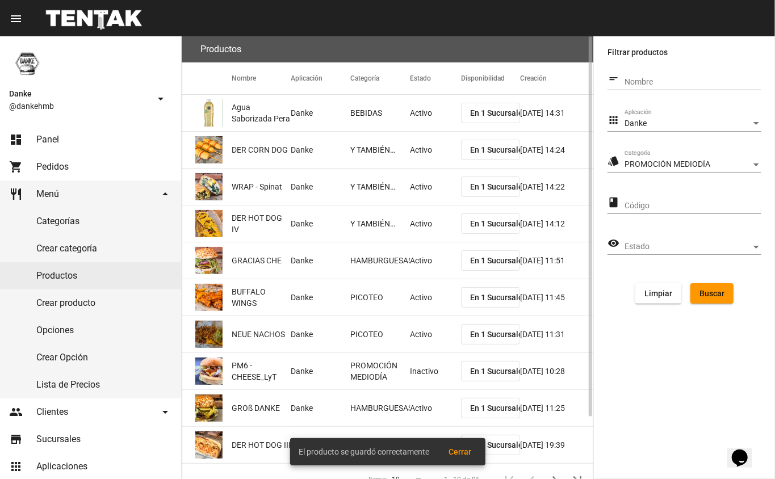
click at [722, 289] on span "Buscar" at bounding box center [711, 293] width 25 height 9
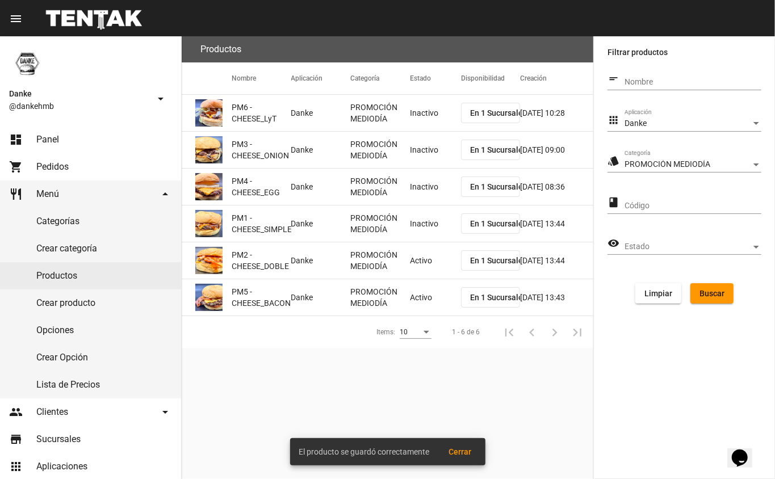
click at [423, 262] on mat-cell "Activo" at bounding box center [435, 260] width 51 height 36
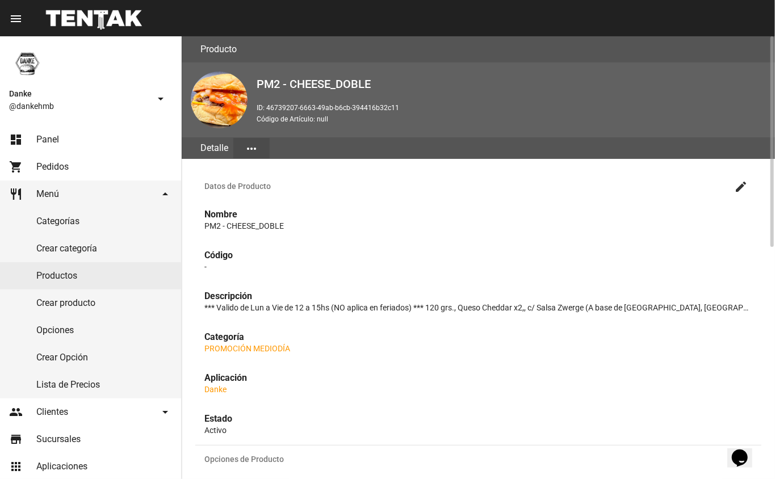
click at [736, 192] on mat-icon "create" at bounding box center [741, 187] width 14 height 14
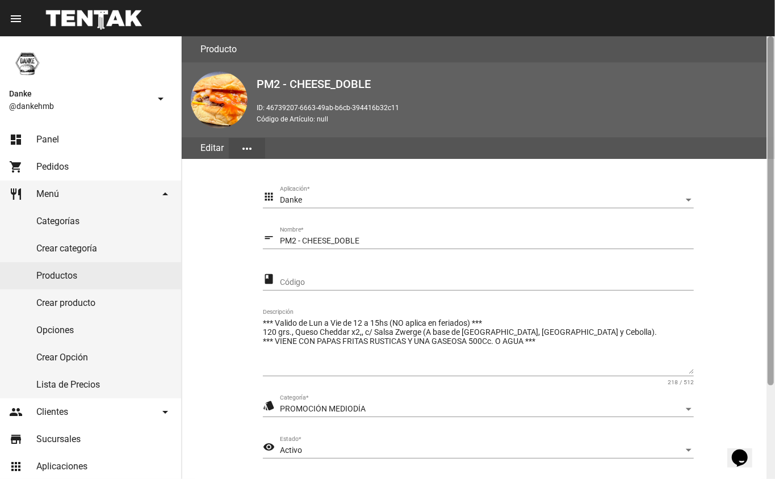
click at [768, 413] on div at bounding box center [770, 257] width 9 height 443
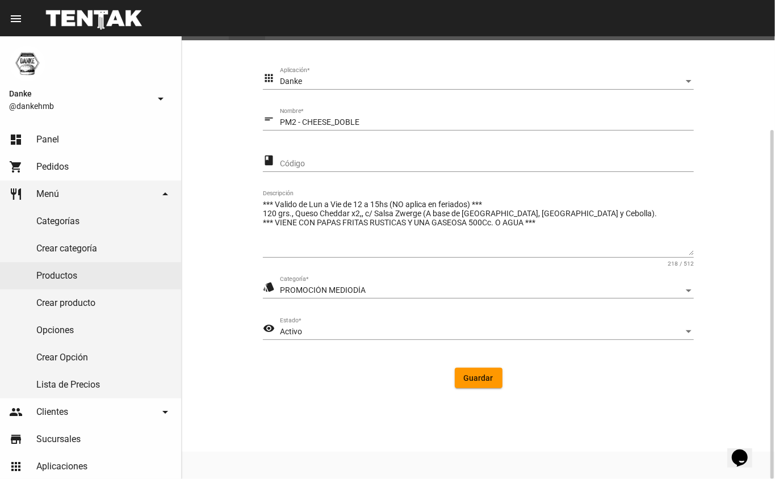
click at [391, 334] on div "Activo" at bounding box center [482, 332] width 404 height 9
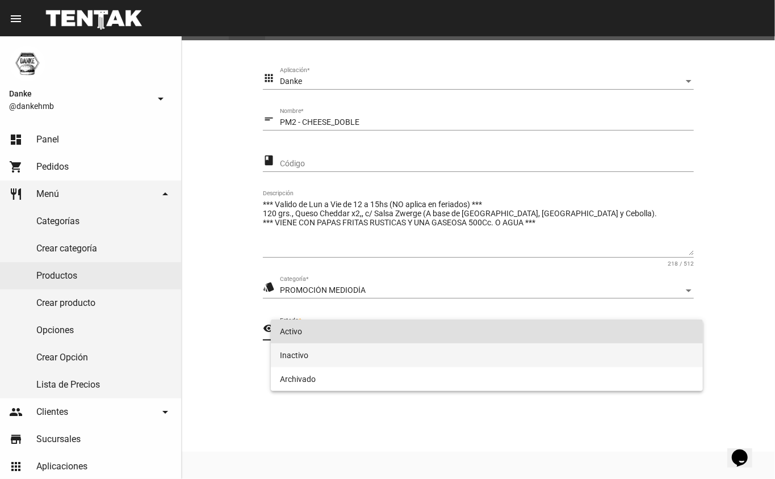
click at [350, 363] on span "Inactivo" at bounding box center [487, 355] width 414 height 24
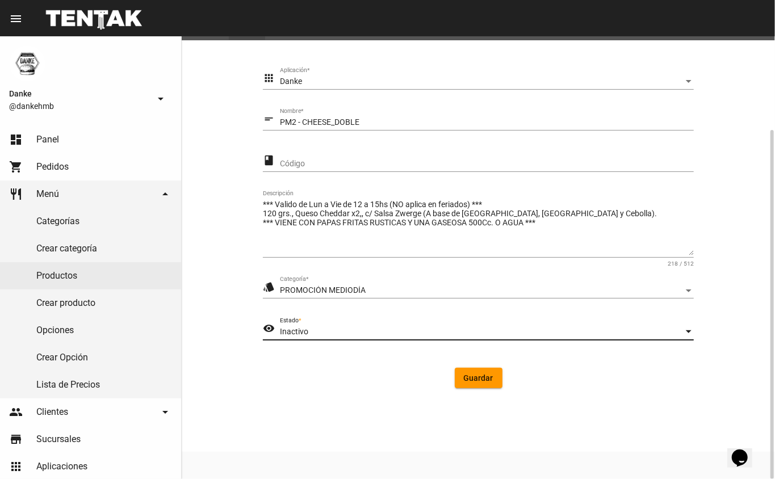
click at [459, 377] on button "Guardar" at bounding box center [479, 378] width 48 height 20
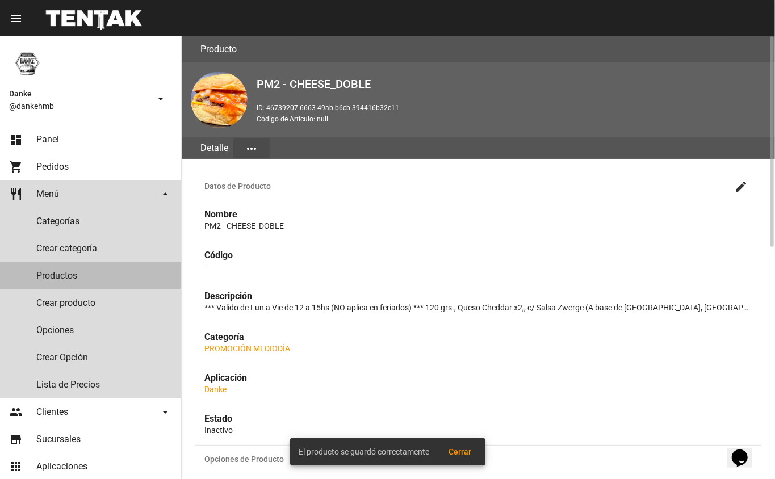
click at [41, 274] on link "Productos" at bounding box center [90, 275] width 181 height 27
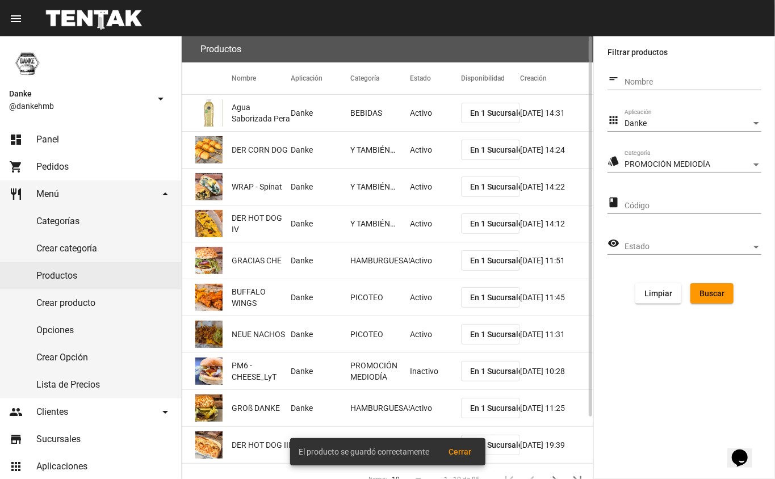
click at [721, 289] on span "Buscar" at bounding box center [711, 293] width 25 height 9
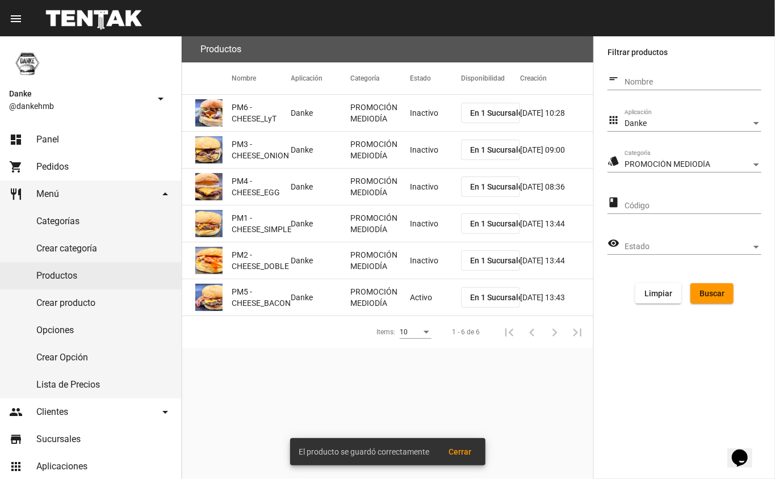
click at [416, 297] on mat-cell "Activo" at bounding box center [435, 297] width 51 height 36
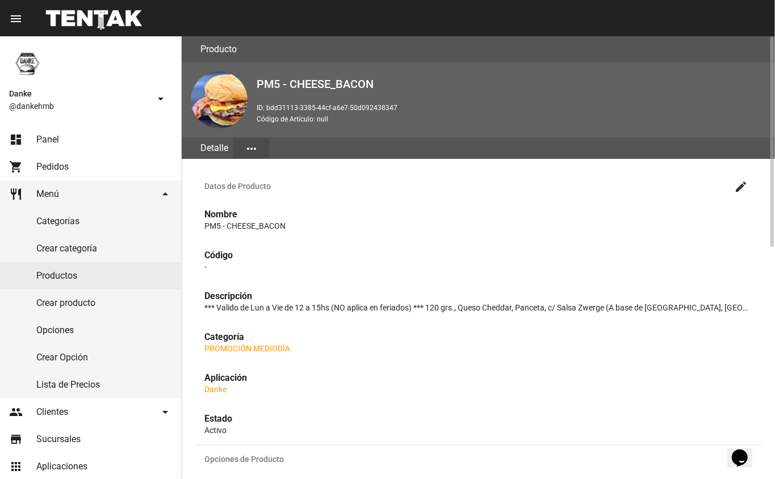
click at [743, 185] on mat-icon "create" at bounding box center [741, 187] width 14 height 14
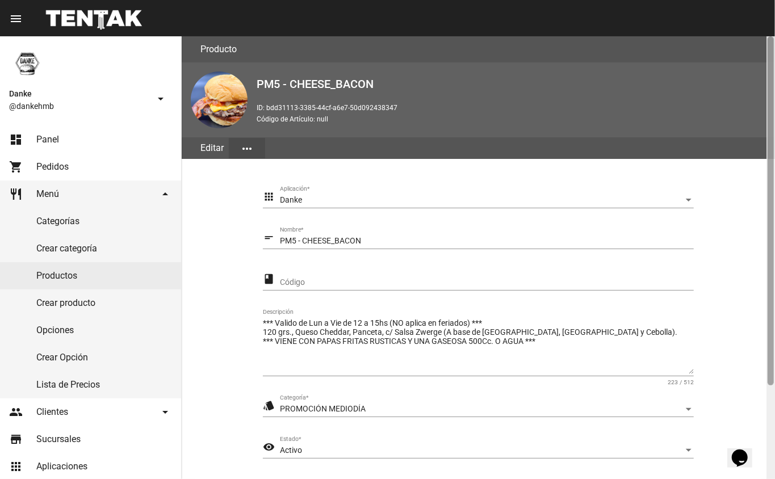
click at [768, 412] on div at bounding box center [770, 257] width 9 height 443
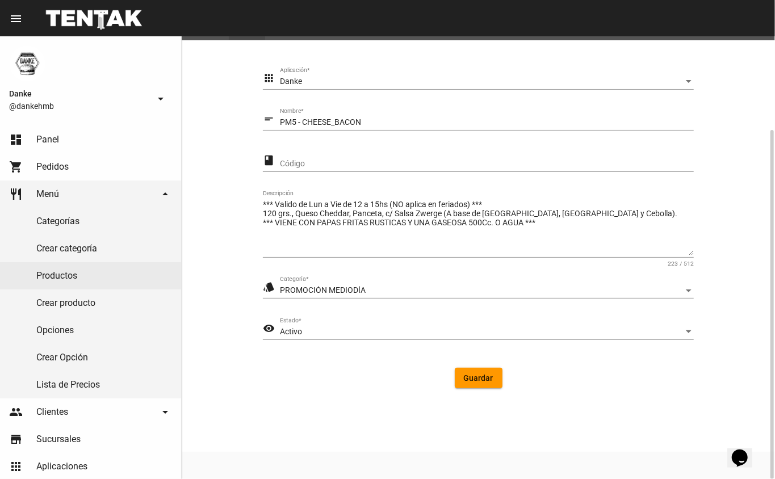
click at [296, 329] on span "Activo" at bounding box center [291, 331] width 22 height 9
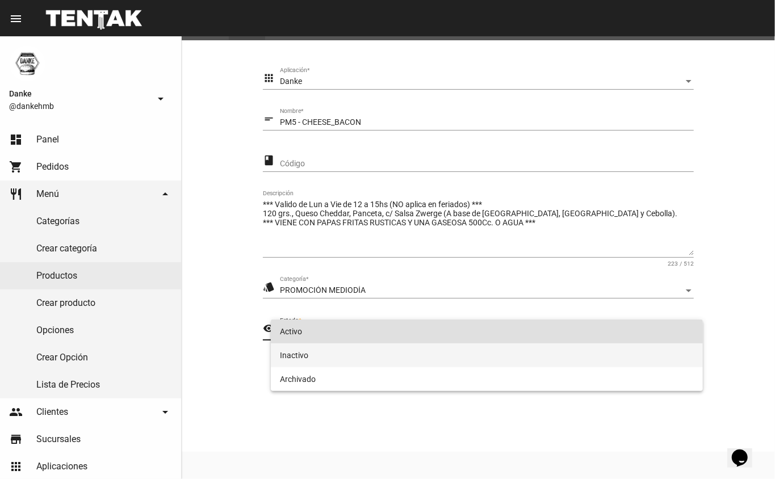
click at [293, 357] on span "Inactivo" at bounding box center [487, 355] width 414 height 24
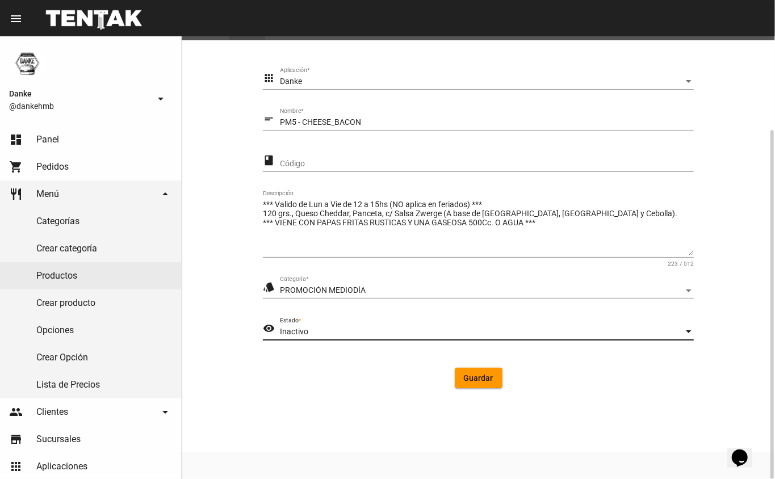
click at [471, 376] on span "Guardar" at bounding box center [479, 378] width 30 height 9
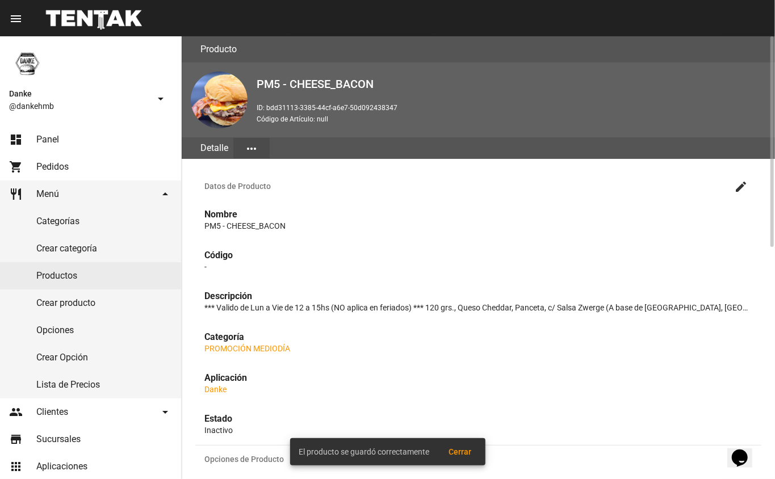
click at [40, 142] on span "Panel" at bounding box center [47, 139] width 23 height 11
